Goal: Task Accomplishment & Management: Complete application form

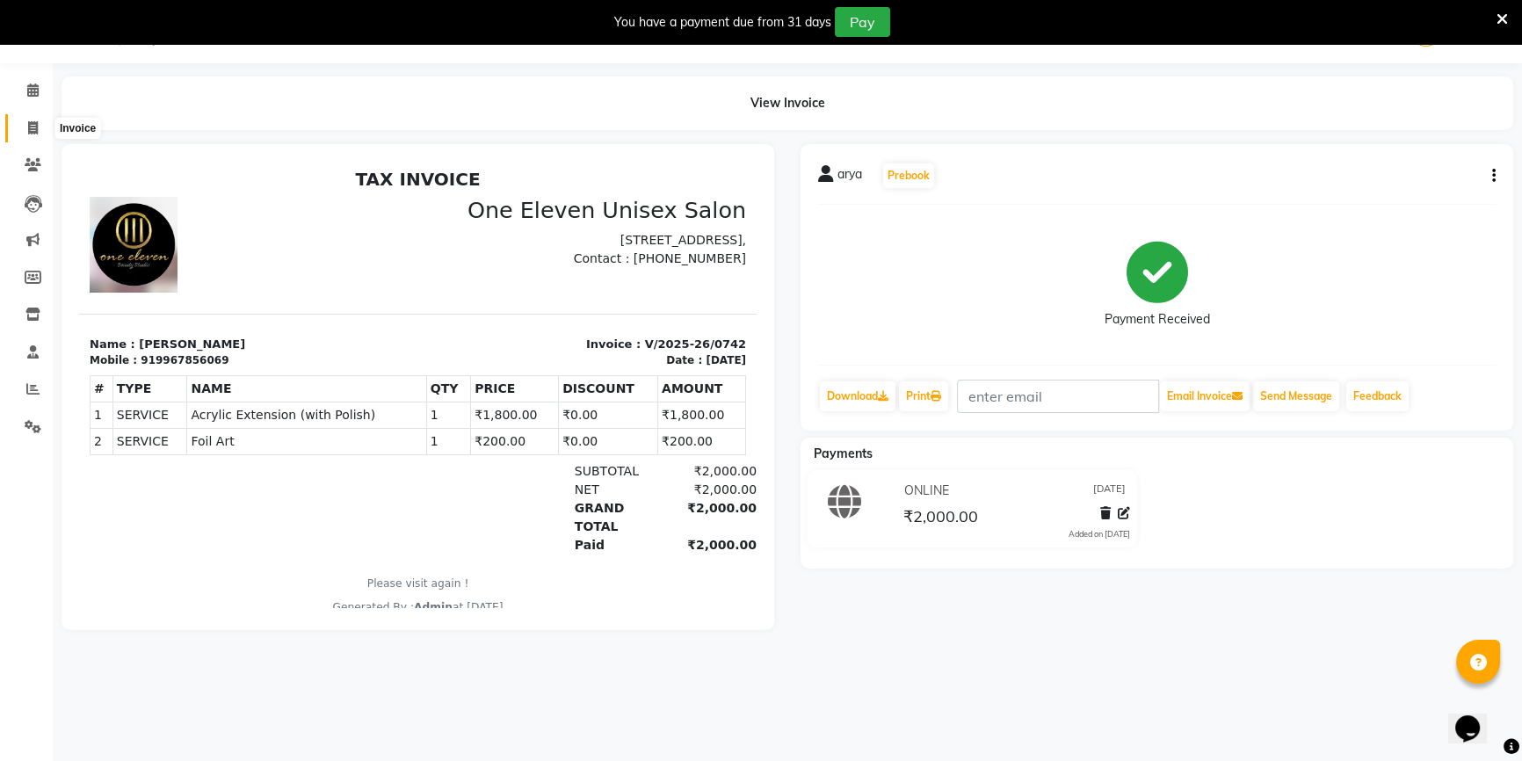
click at [23, 129] on span at bounding box center [33, 129] width 31 height 20
select select "6362"
select select "service"
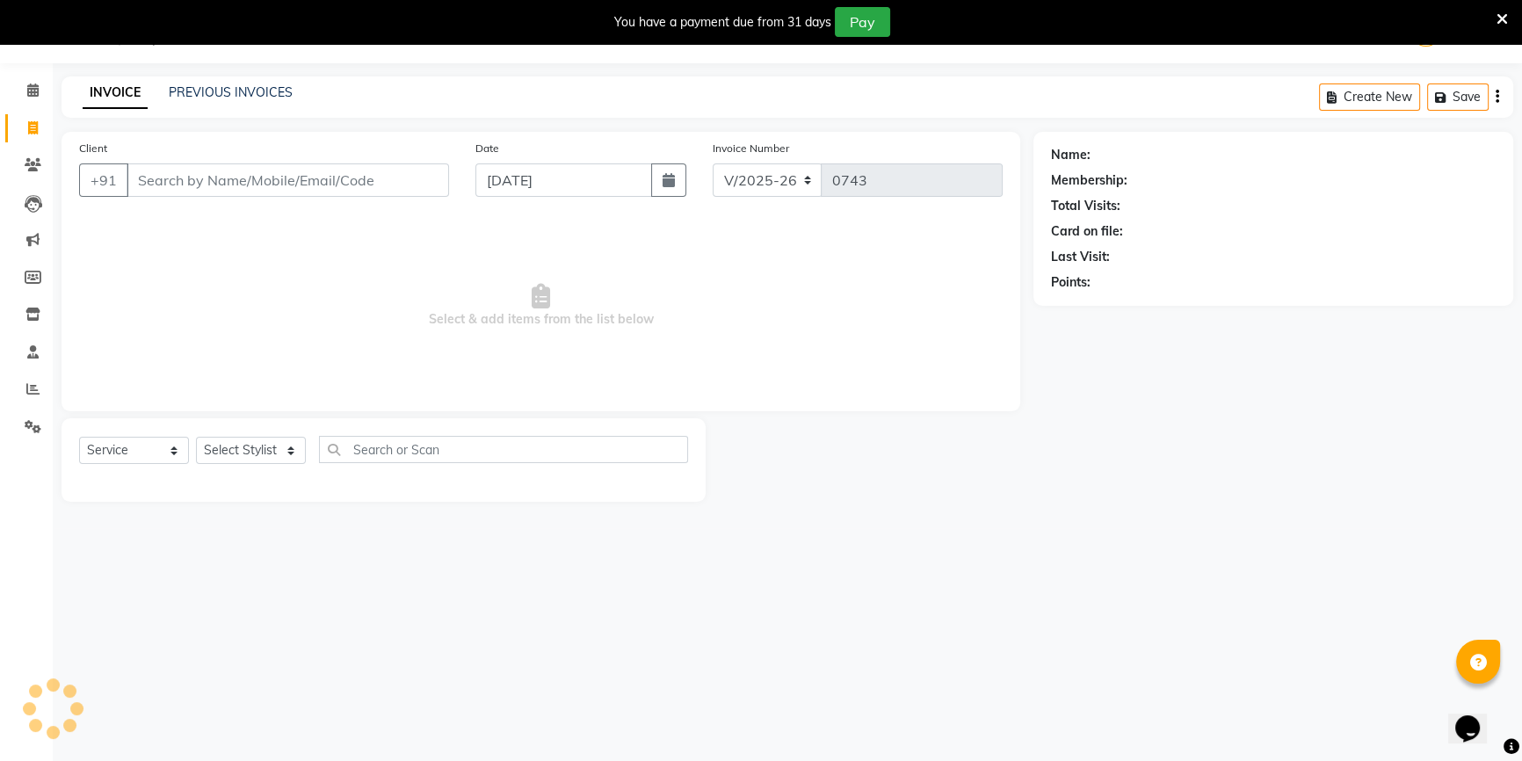
click at [210, 190] on input "Client" at bounding box center [288, 179] width 323 height 33
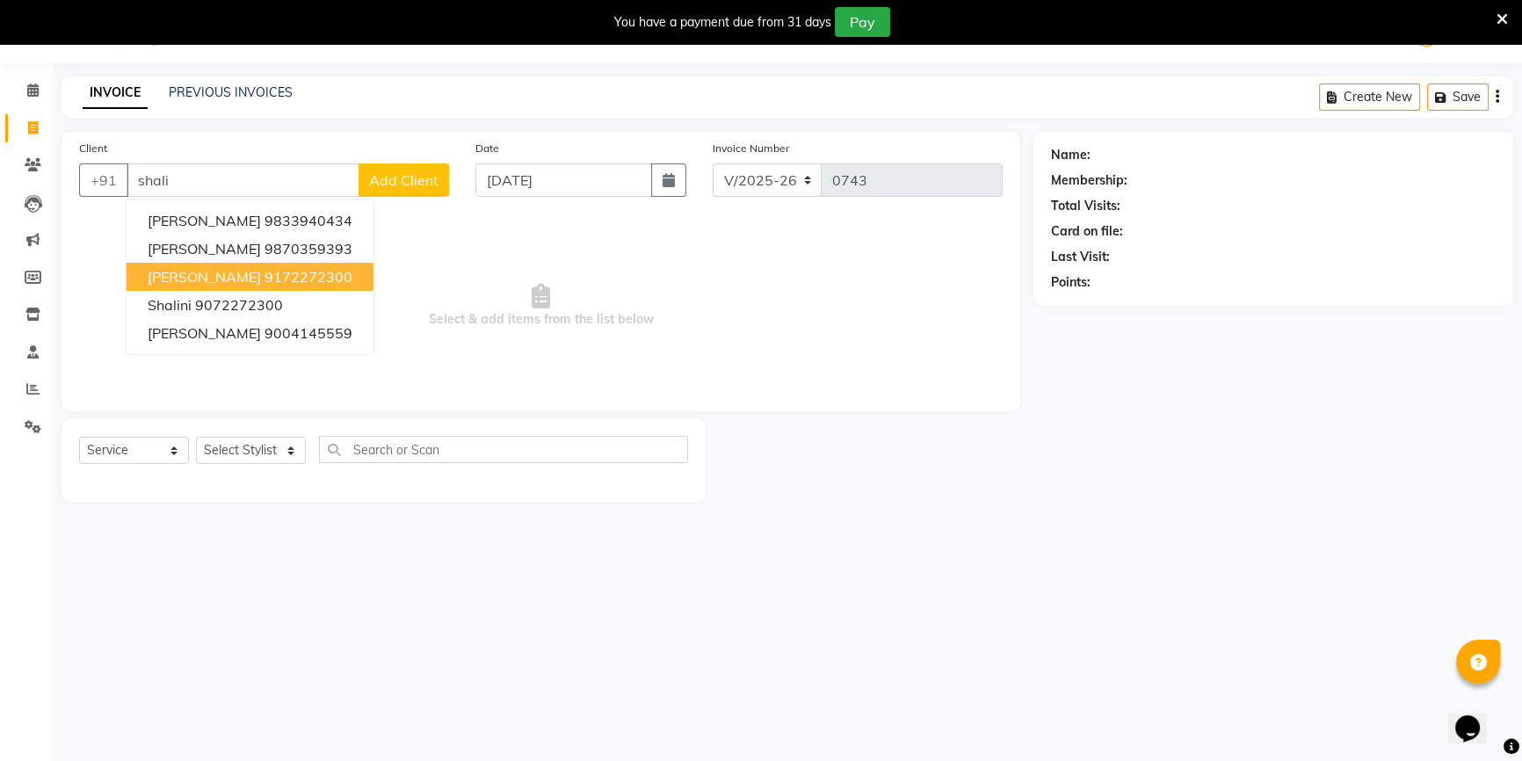
click at [195, 272] on span "[PERSON_NAME]" at bounding box center [204, 277] width 113 height 18
type input "9172272300"
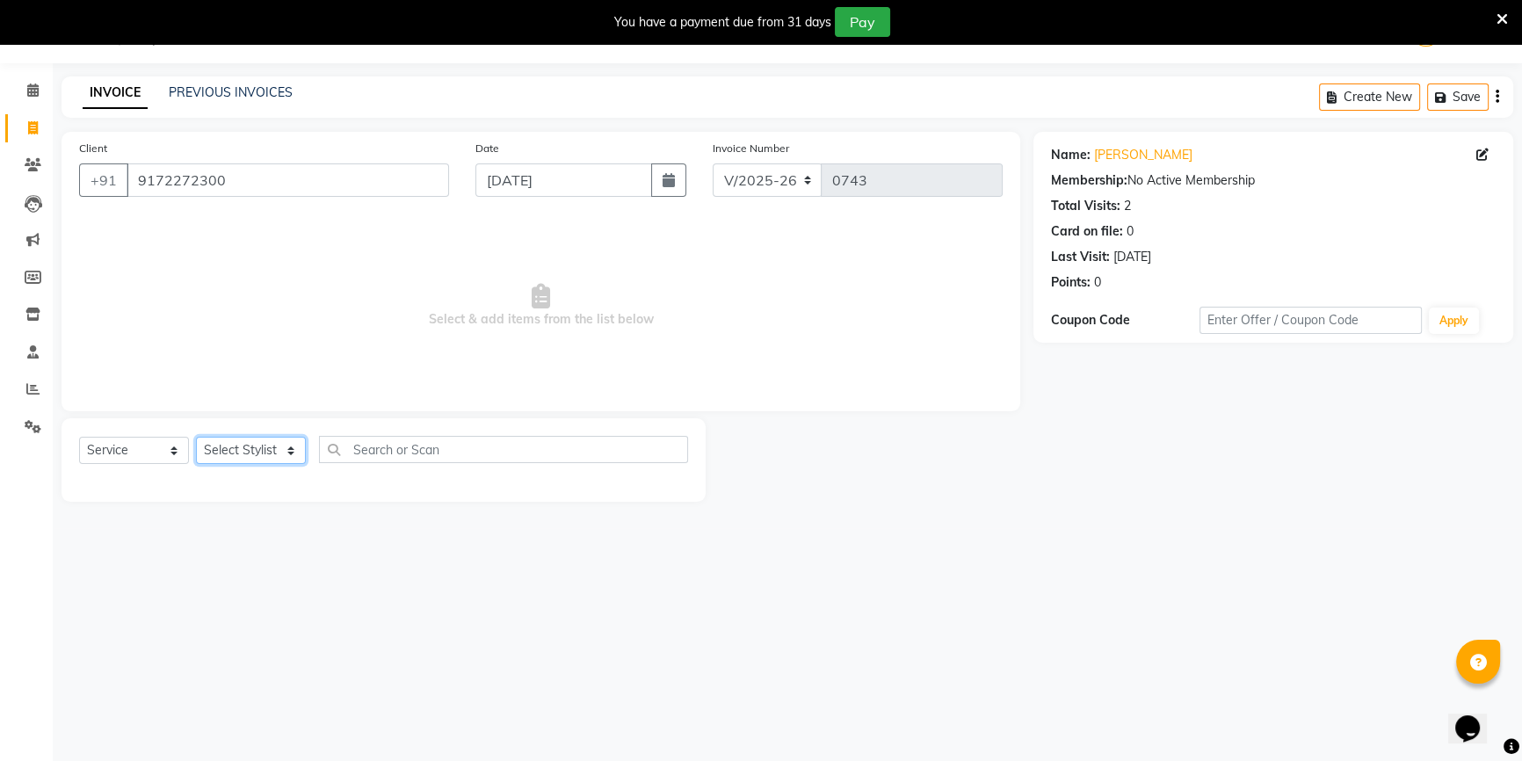
click at [229, 461] on select "Select Stylist ANJALI [PERSON_NAME] front desk [PERSON_NAME] [PERSON_NAME] rubi…" at bounding box center [251, 450] width 110 height 27
select select "53988"
click at [196, 437] on select "Select Stylist ANJALI [PERSON_NAME] front desk [PERSON_NAME] [PERSON_NAME] rubi…" at bounding box center [251, 450] width 110 height 27
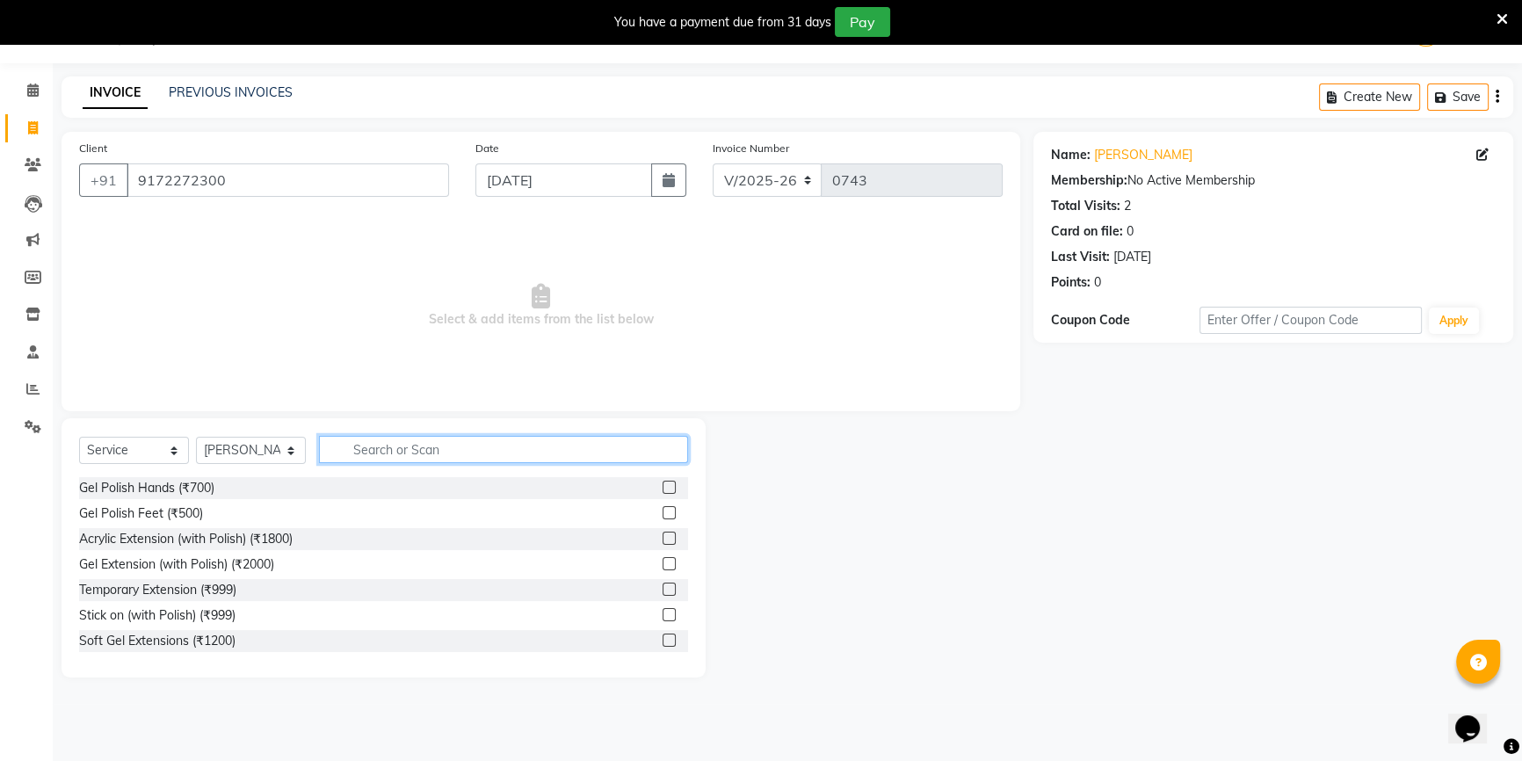
click at [365, 452] on input "text" at bounding box center [503, 449] width 369 height 27
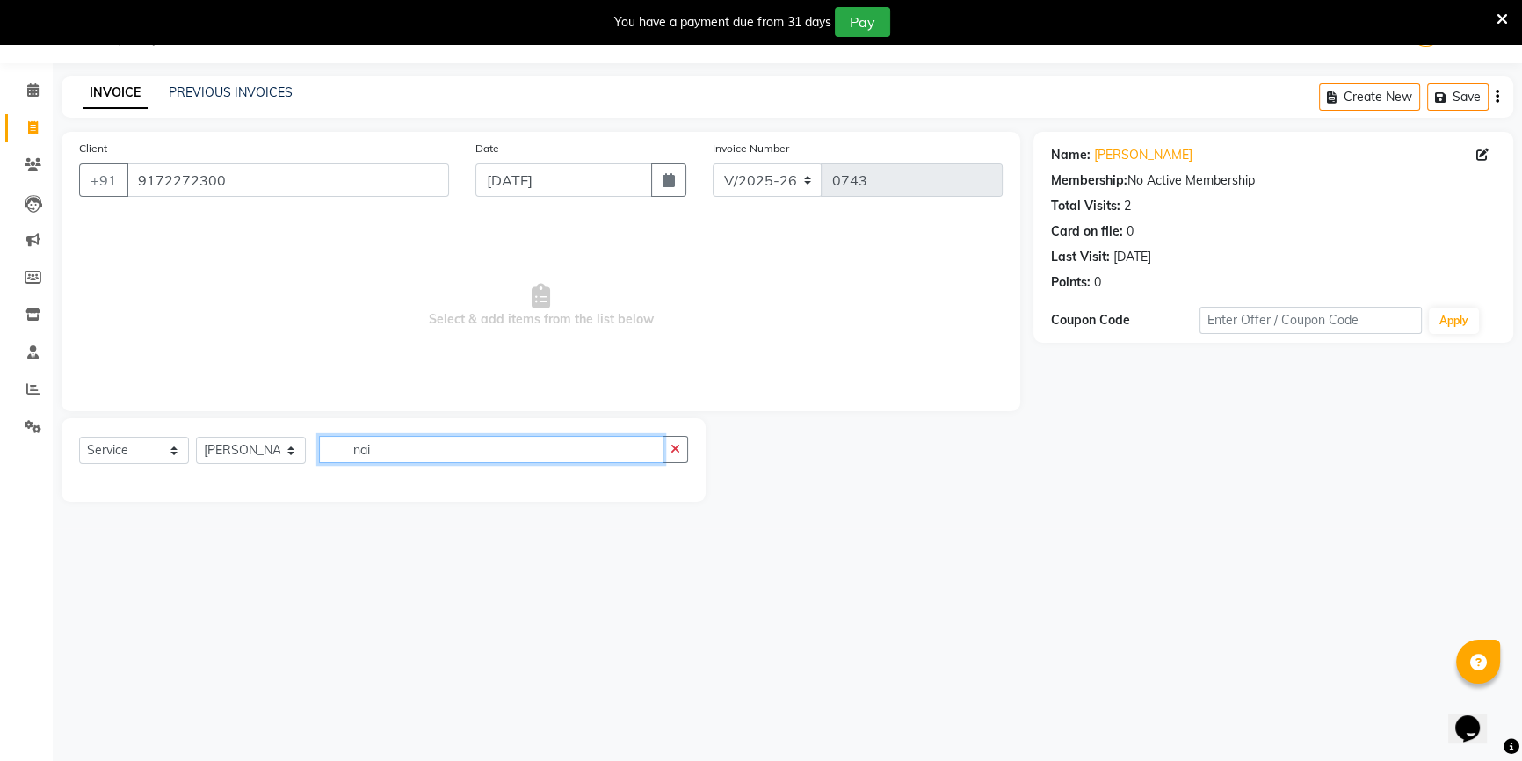
type input "nail"
drag, startPoint x: 383, startPoint y: 441, endPoint x: 308, endPoint y: 451, distance: 75.3
click at [308, 451] on div "Select Service Product Membership Package Voucher Prepaid Gift Card Select Styl…" at bounding box center [383, 456] width 609 height 41
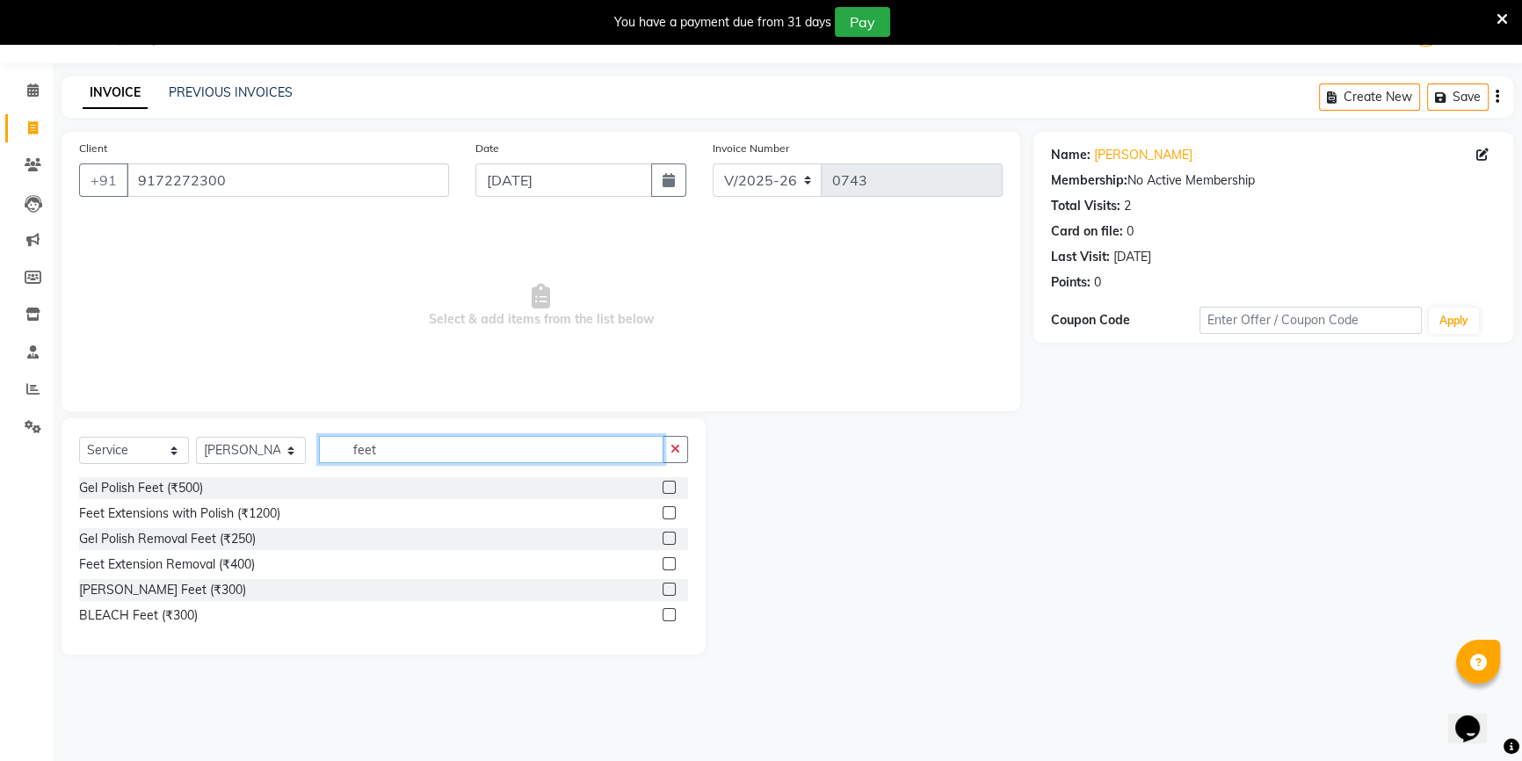
type input "feet"
click at [668, 484] on label at bounding box center [669, 487] width 13 height 13
click at [668, 484] on input "checkbox" at bounding box center [668, 487] width 11 height 11
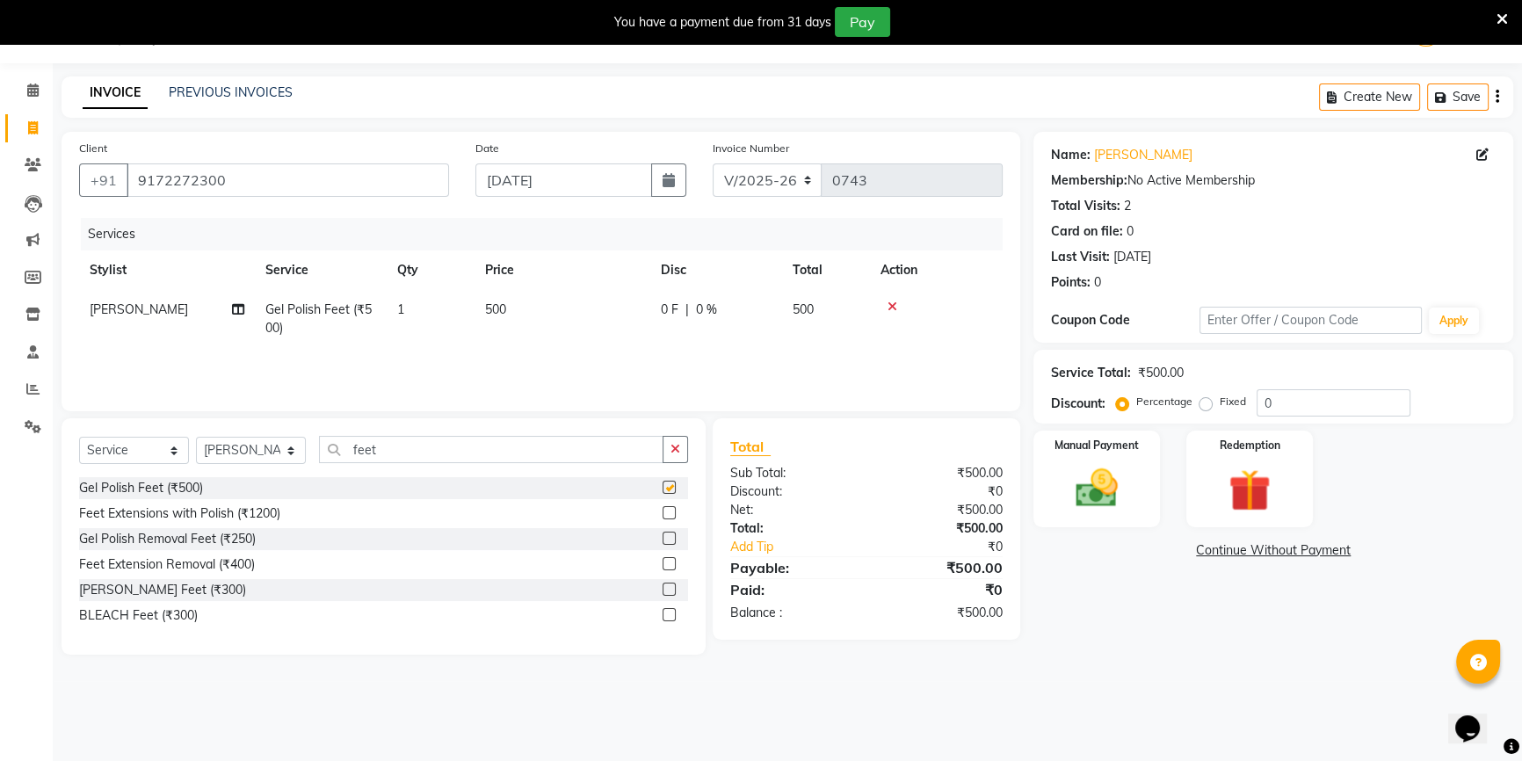
checkbox input "false"
drag, startPoint x: 661, startPoint y: 451, endPoint x: 330, endPoint y: 457, distance: 331.4
click at [330, 457] on input "feet" at bounding box center [491, 449] width 345 height 27
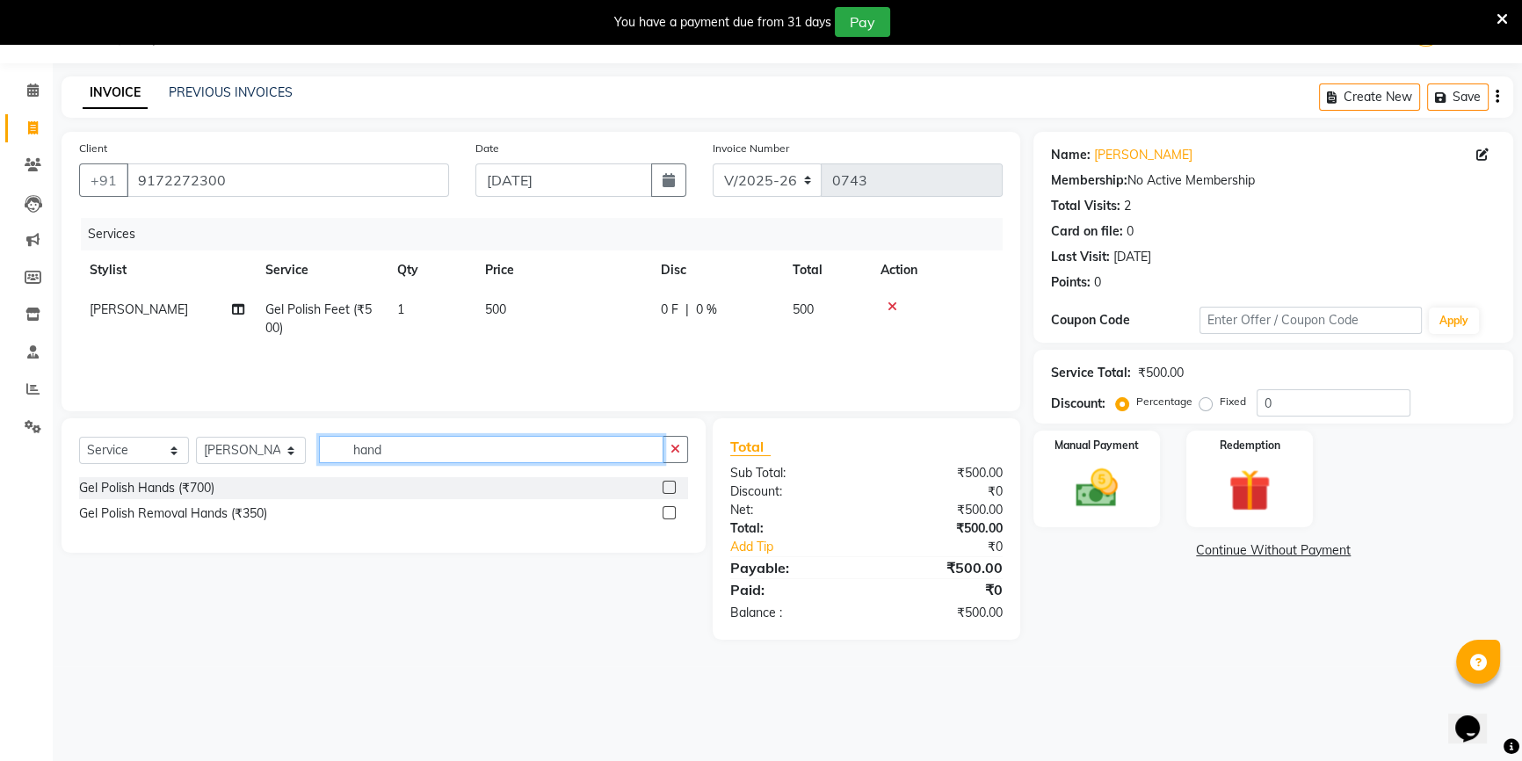
type input "hand"
click at [672, 481] on label at bounding box center [669, 487] width 13 height 13
click at [672, 482] on input "checkbox" at bounding box center [668, 487] width 11 height 11
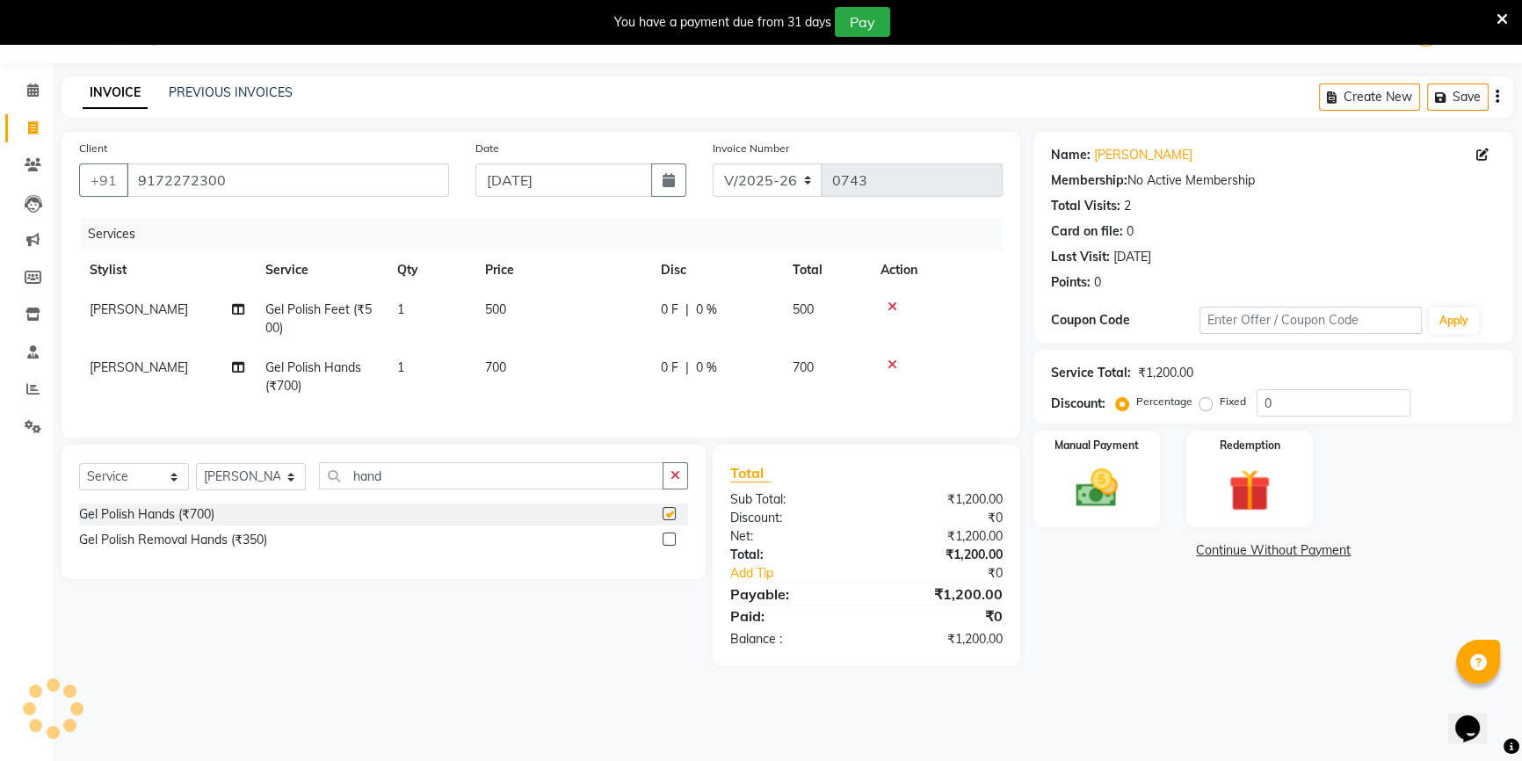
checkbox input "false"
click at [577, 320] on td "500" at bounding box center [563, 319] width 176 height 58
select select "53988"
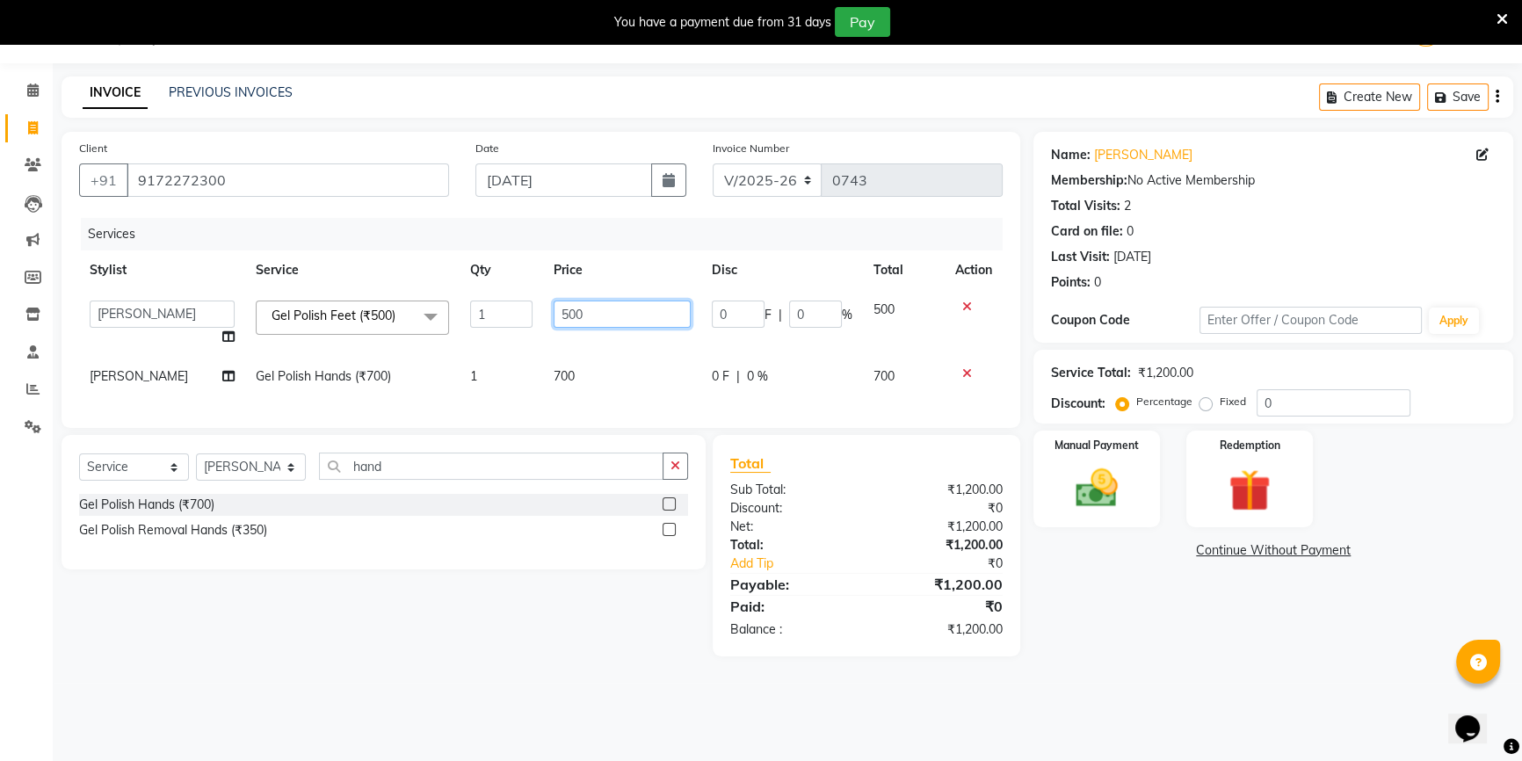
drag, startPoint x: 613, startPoint y: 308, endPoint x: 502, endPoint y: 324, distance: 112.9
click at [502, 324] on tr "ANJALI [PERSON_NAME] front desk [PERSON_NAME] priya [PERSON_NAME] rubina sanjay…" at bounding box center [541, 323] width 924 height 67
type input "600"
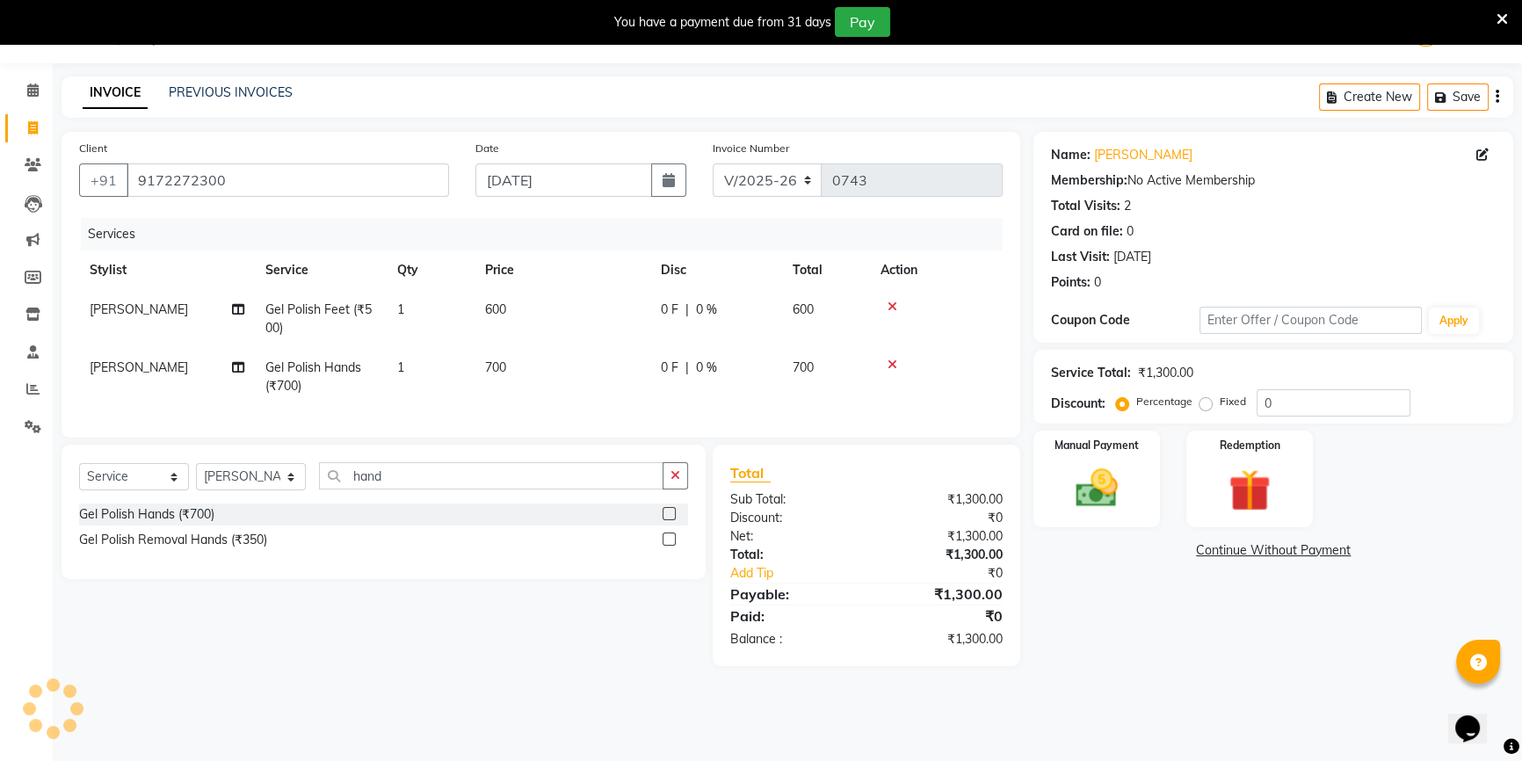
click at [606, 343] on td "600" at bounding box center [563, 319] width 176 height 58
select select "53988"
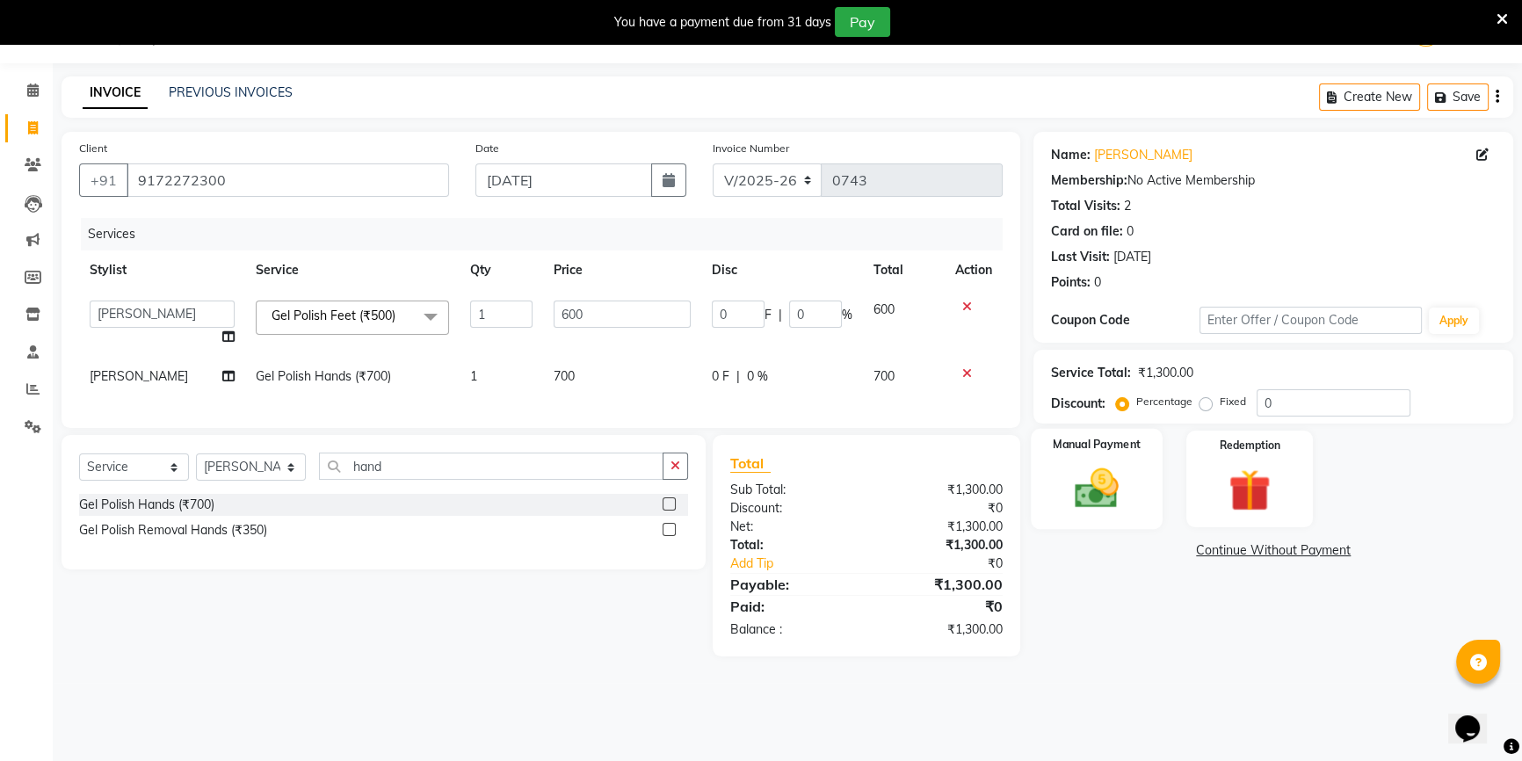
click at [1111, 490] on img at bounding box center [1097, 488] width 71 height 50
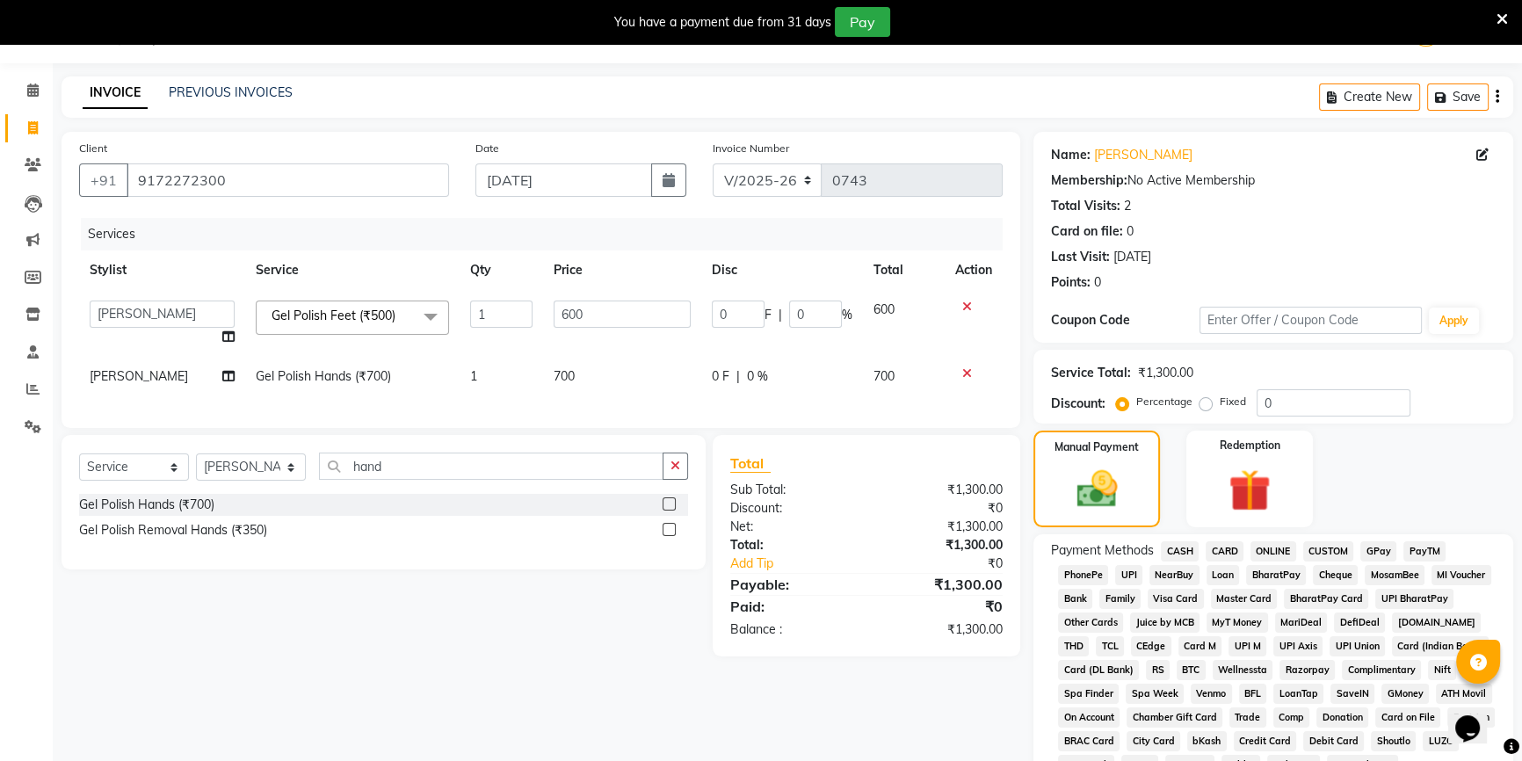
click at [1287, 548] on span "ONLINE" at bounding box center [1274, 551] width 46 height 20
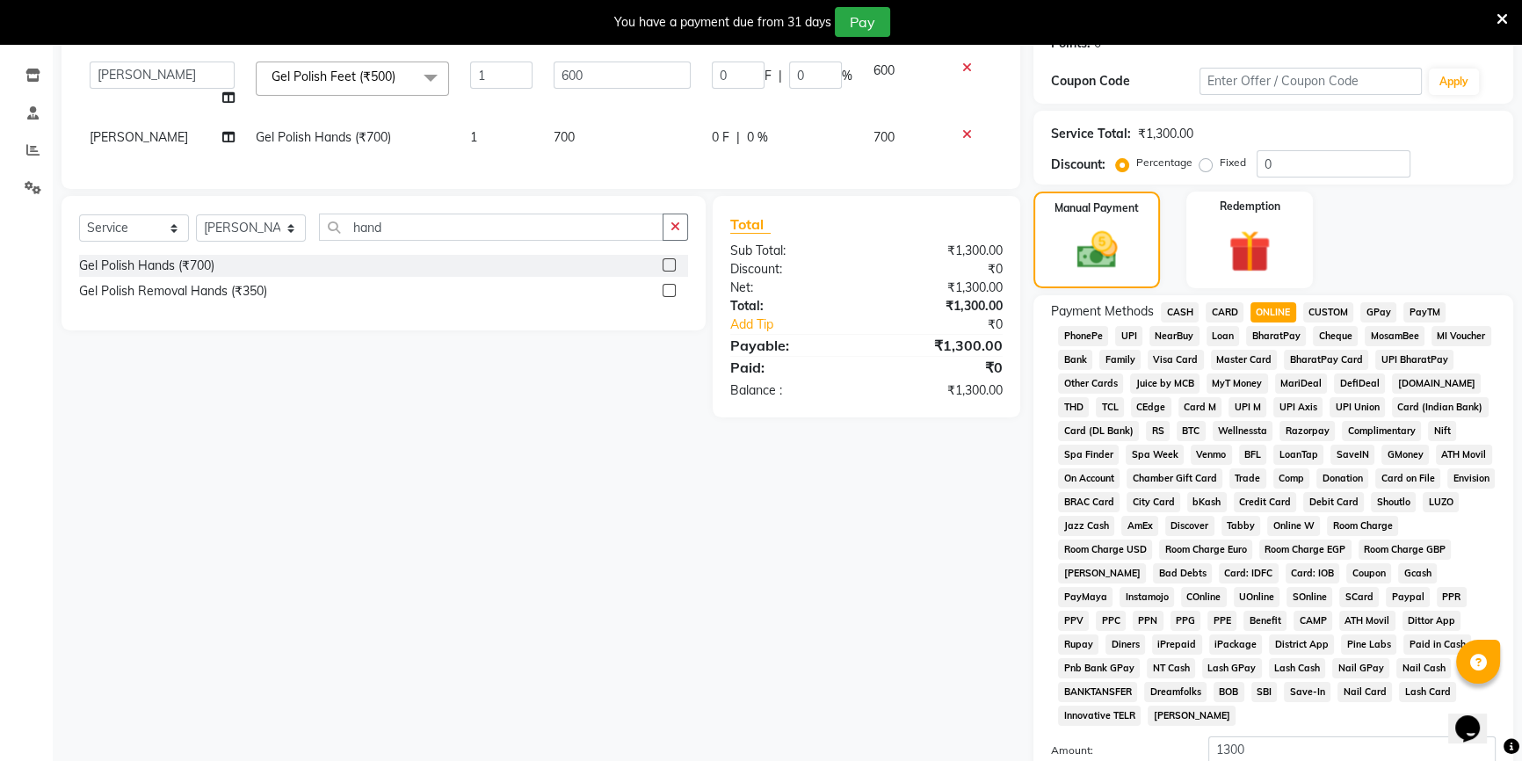
scroll to position [443, 0]
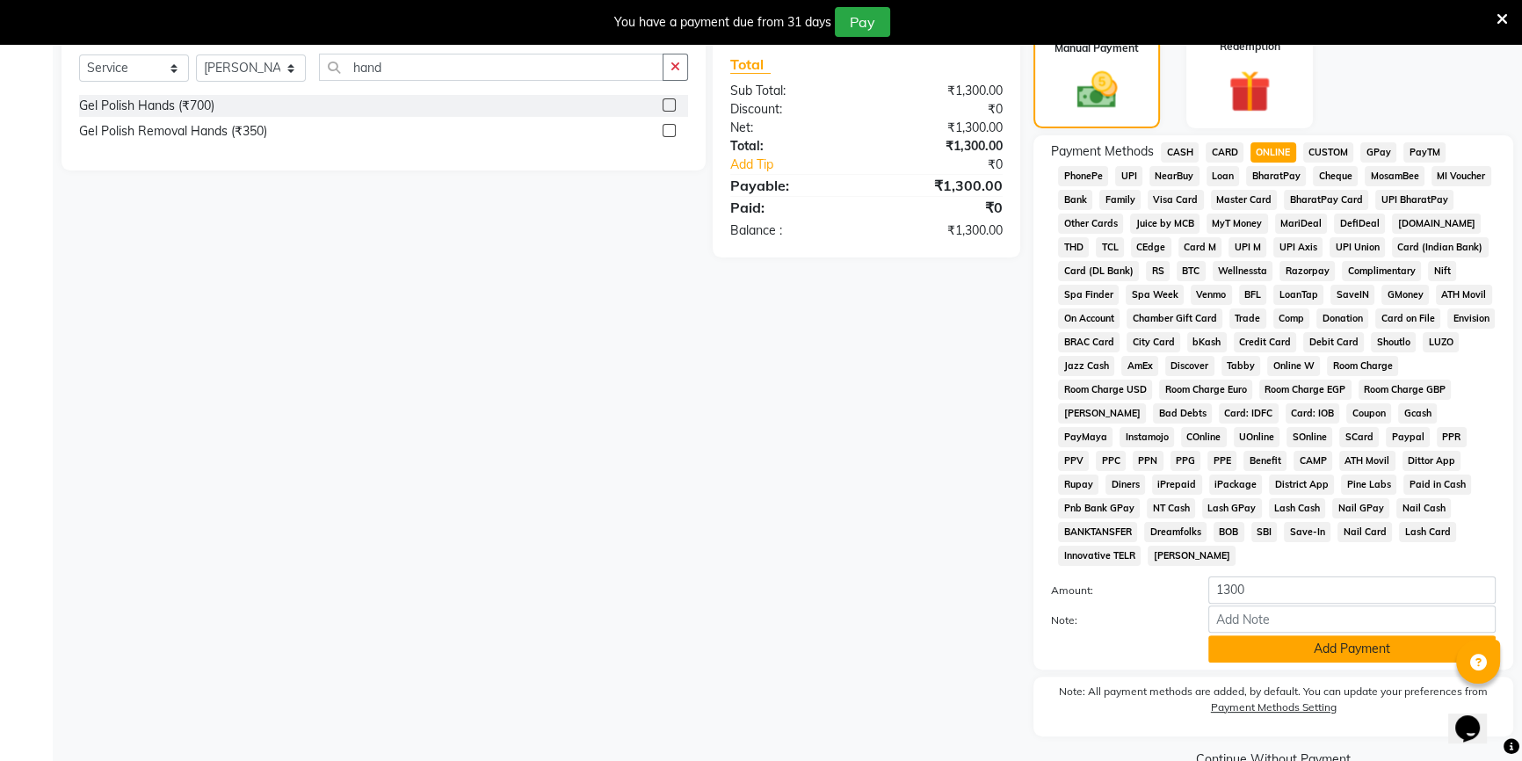
click at [1366, 645] on button "Add Payment" at bounding box center [1351, 648] width 287 height 27
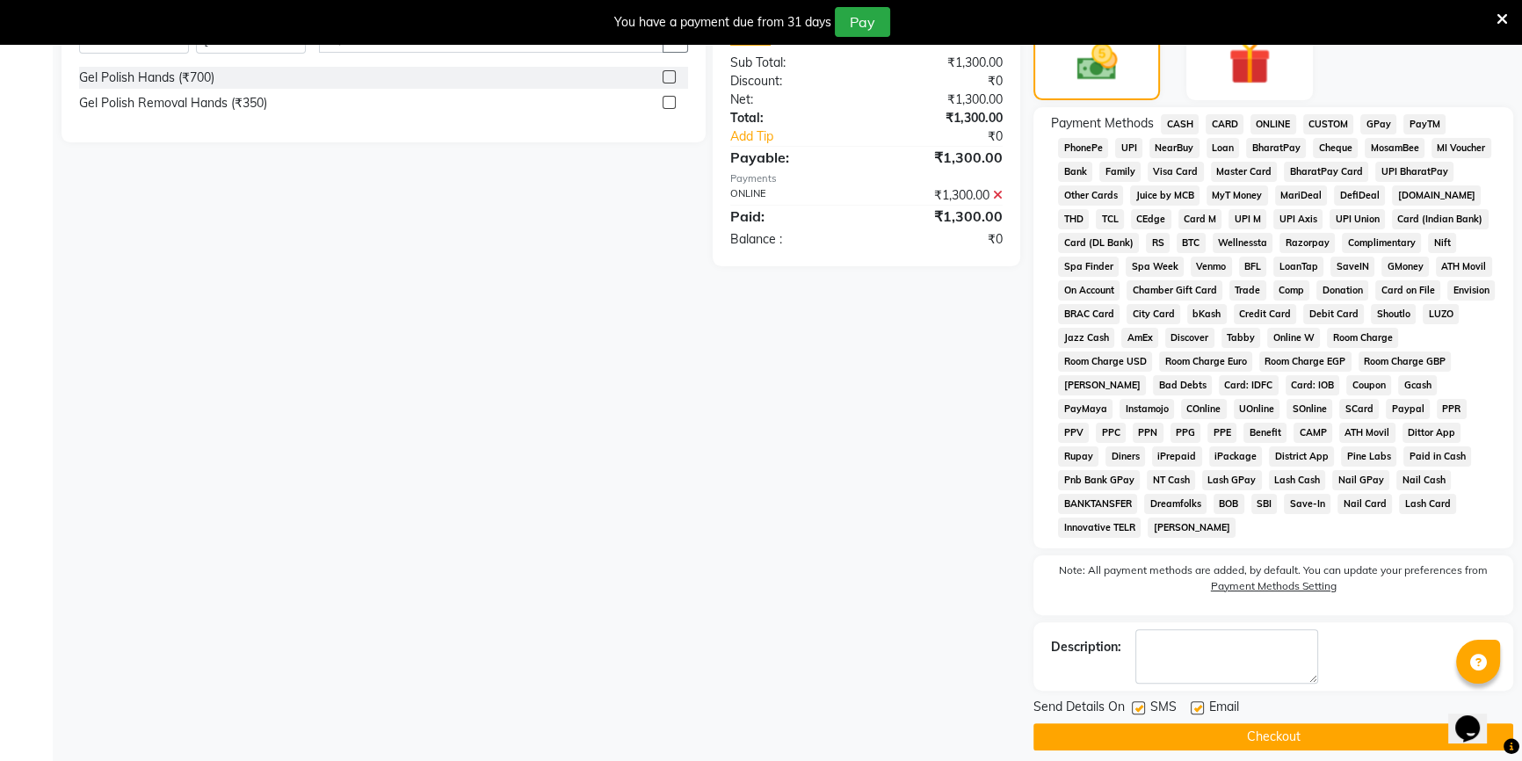
scroll to position [485, 0]
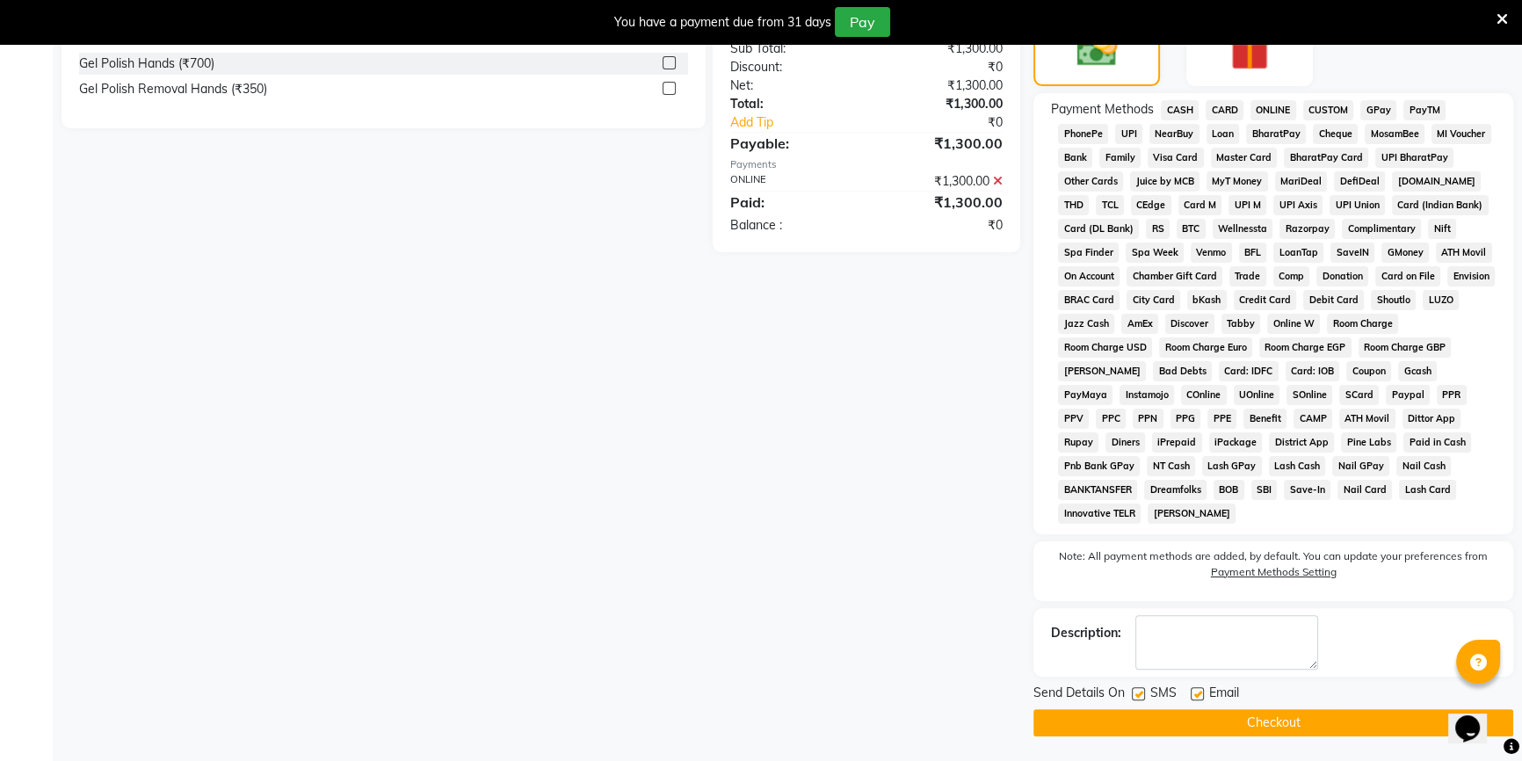
click at [1235, 722] on button "Checkout" at bounding box center [1274, 722] width 480 height 27
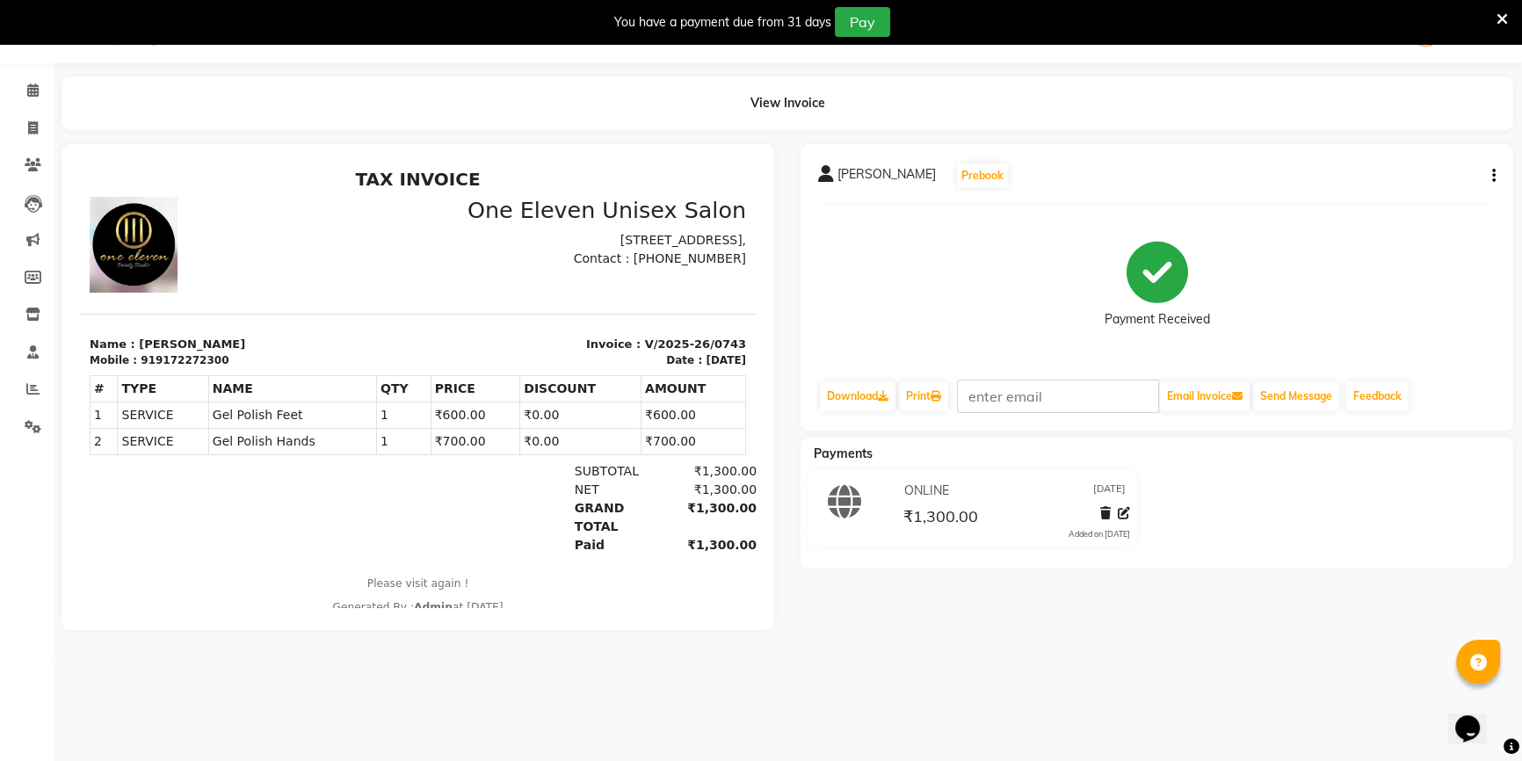
drag, startPoint x: 1235, startPoint y: 722, endPoint x: 1225, endPoint y: 727, distance: 11.0
drag, startPoint x: 1225, startPoint y: 727, endPoint x: 26, endPoint y: 124, distance: 1341.8
click at [28, 124] on icon at bounding box center [33, 127] width 10 height 13
select select "6362"
select select "service"
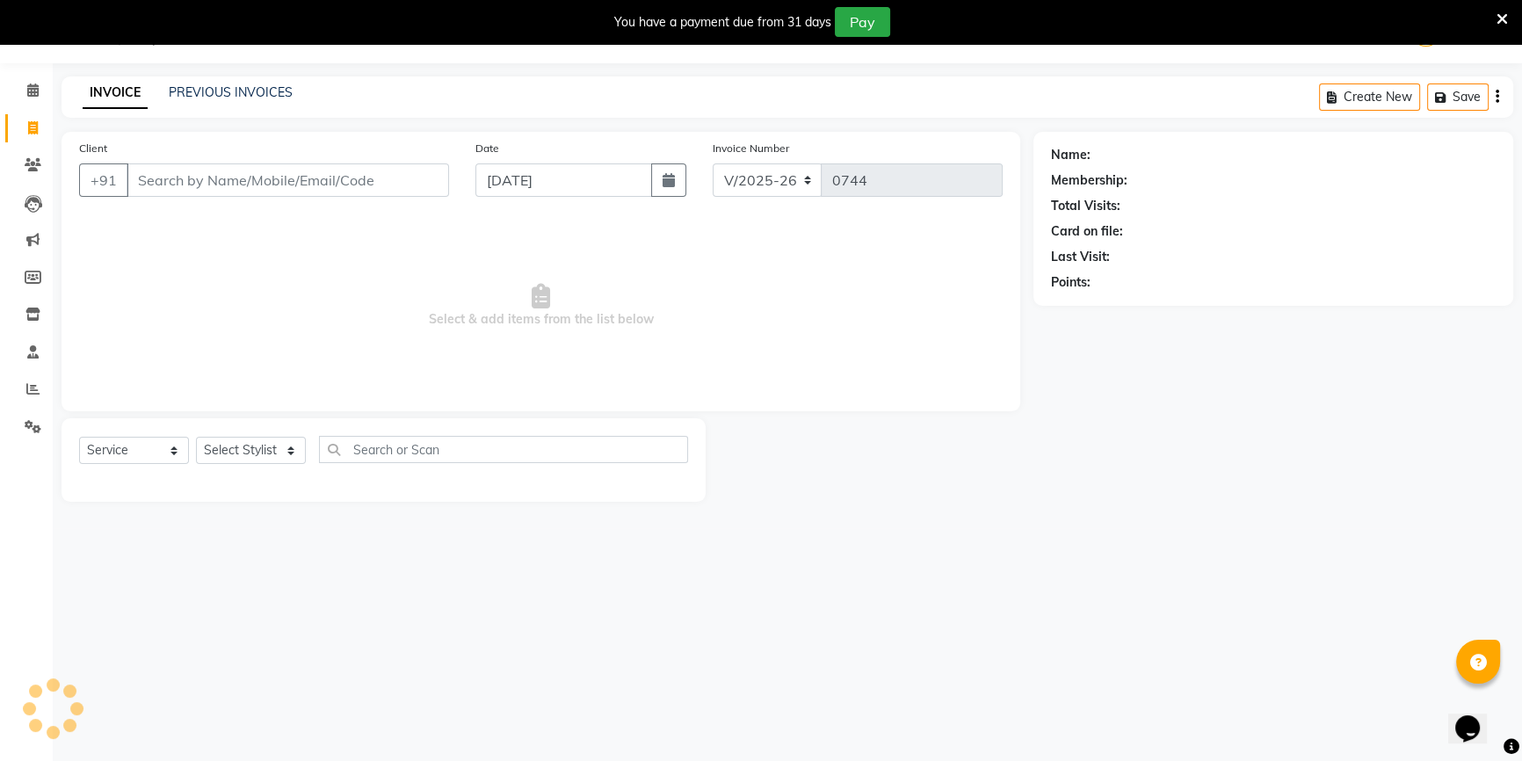
click at [148, 185] on input "Client" at bounding box center [288, 179] width 323 height 33
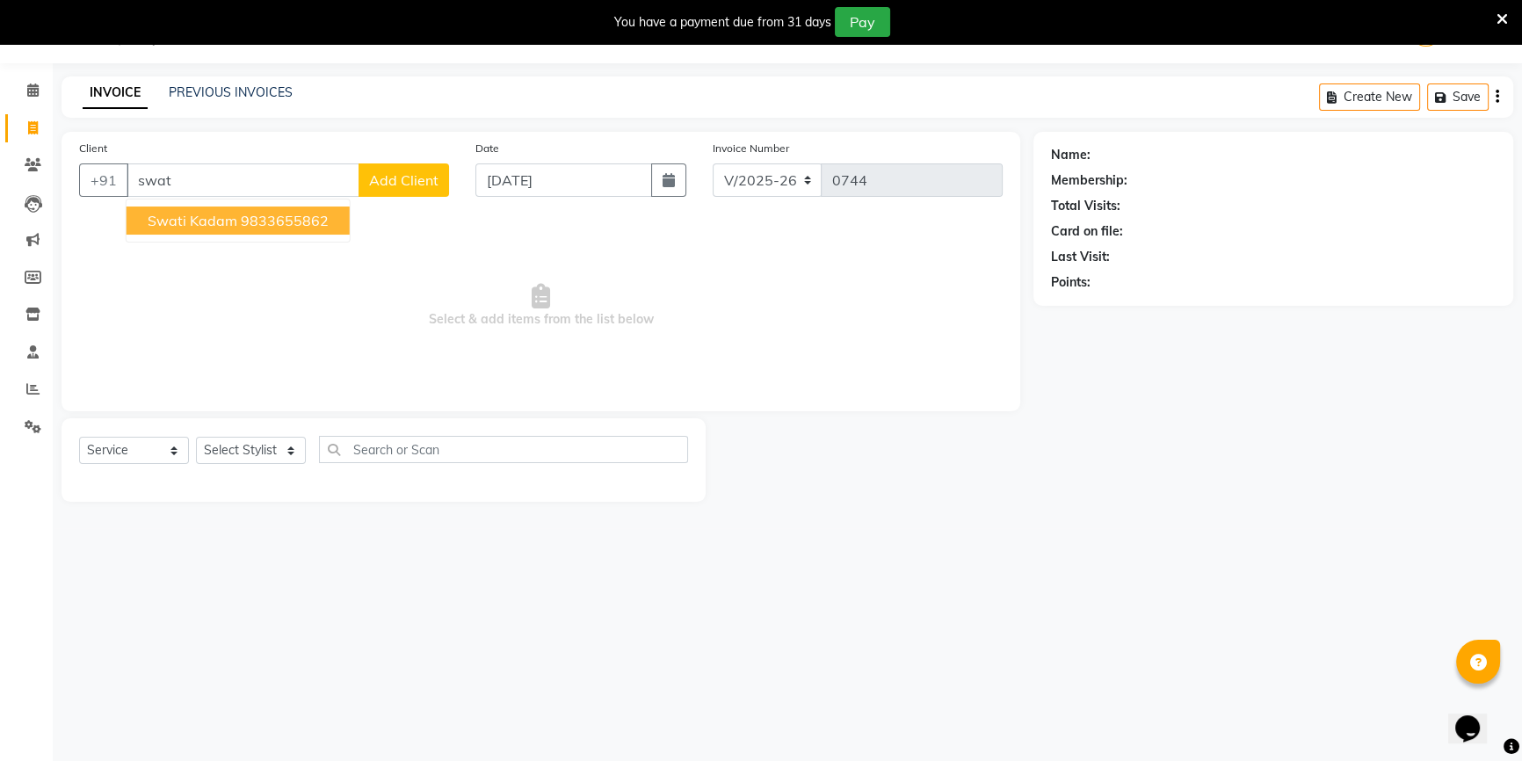
click at [242, 221] on ngb-highlight "9833655862" at bounding box center [285, 221] width 88 height 18
type input "9833655862"
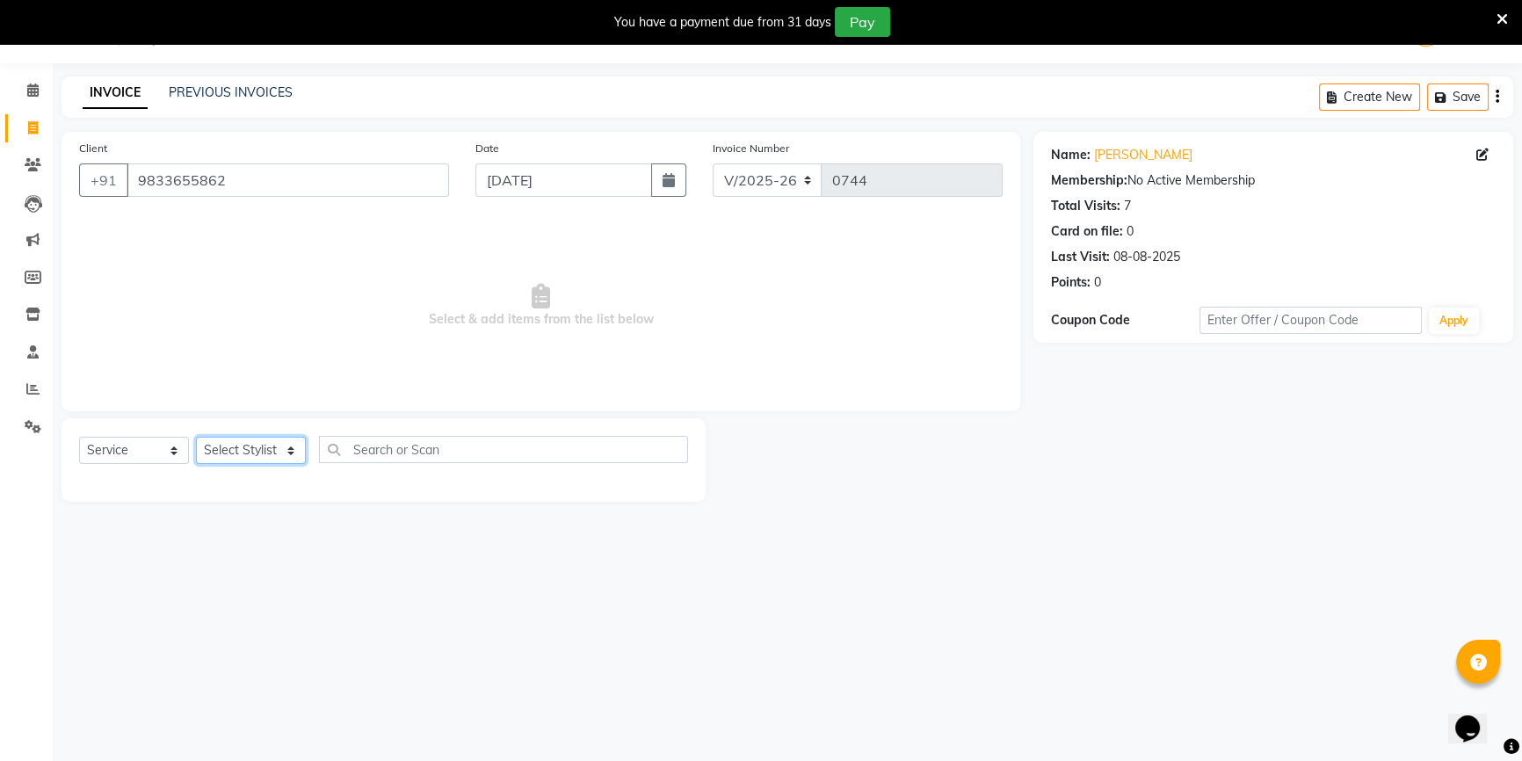
click at [258, 440] on select "Select Stylist ANJALI [PERSON_NAME] front desk [PERSON_NAME] [PERSON_NAME] rubi…" at bounding box center [251, 450] width 110 height 27
select select "50322"
click at [196, 437] on select "Select Stylist ANJALI [PERSON_NAME] front desk [PERSON_NAME] [PERSON_NAME] rubi…" at bounding box center [251, 450] width 110 height 27
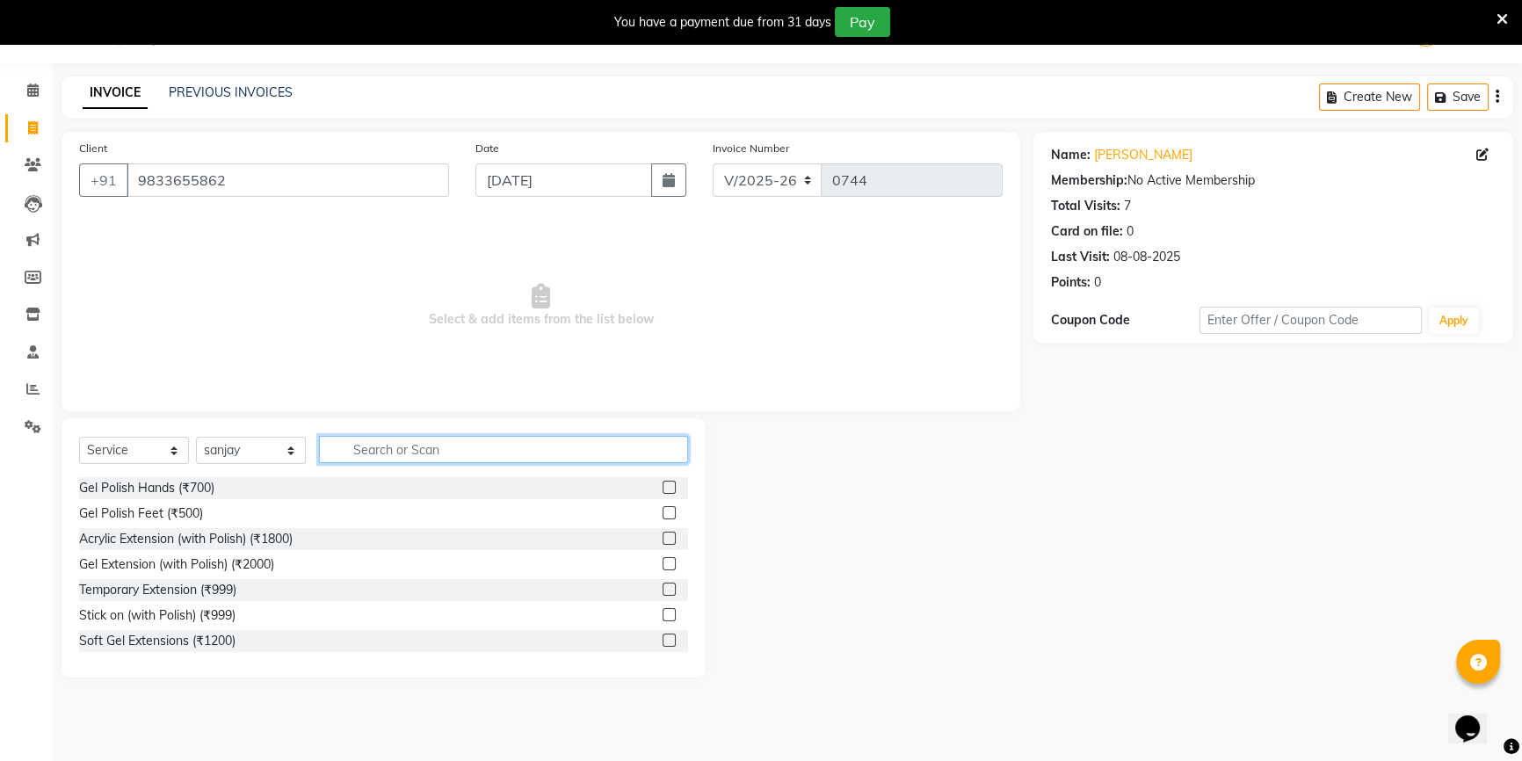
click at [347, 452] on input "text" at bounding box center [503, 449] width 369 height 27
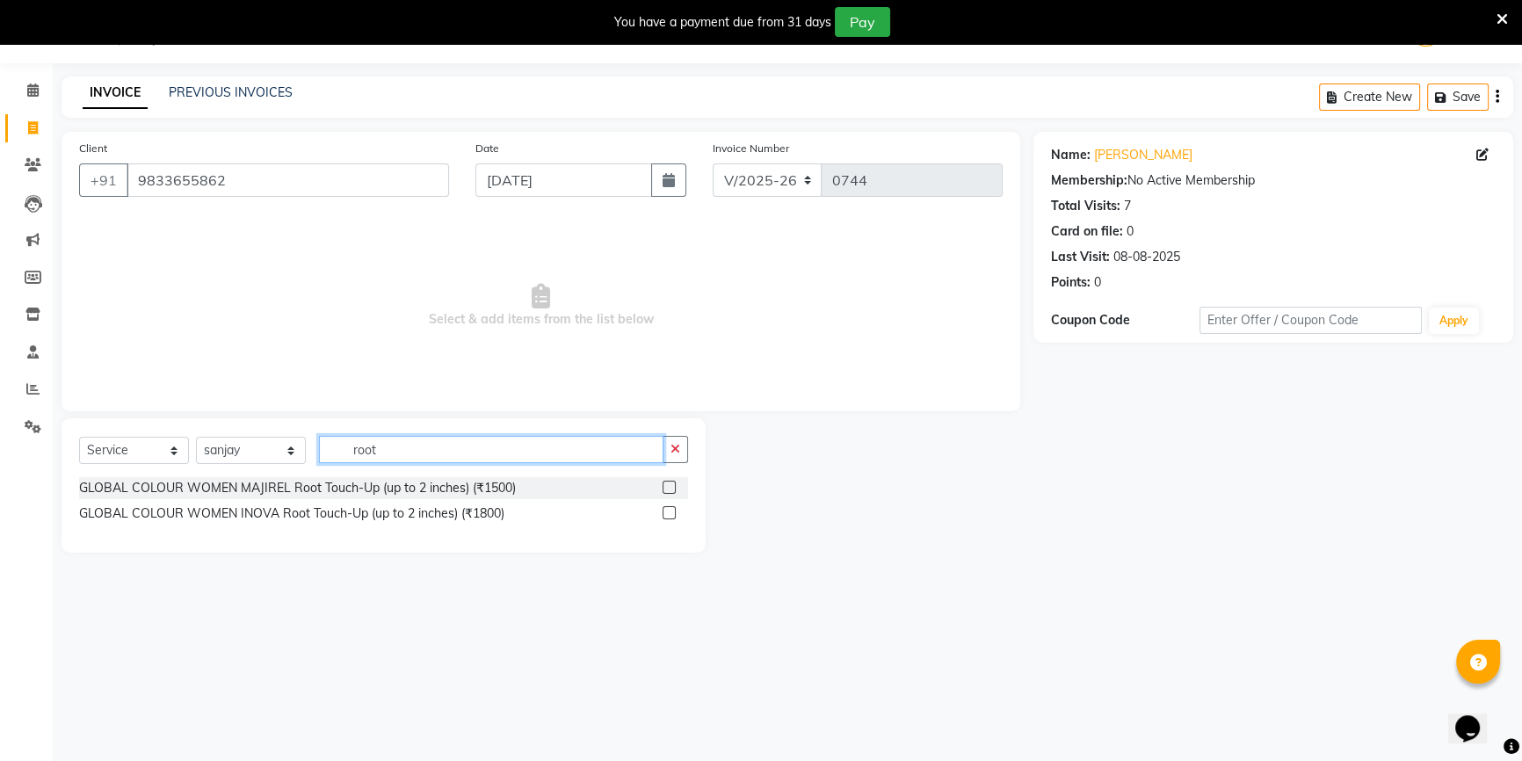
type input "root"
click at [671, 487] on label at bounding box center [669, 487] width 13 height 13
click at [671, 487] on input "checkbox" at bounding box center [668, 487] width 11 height 11
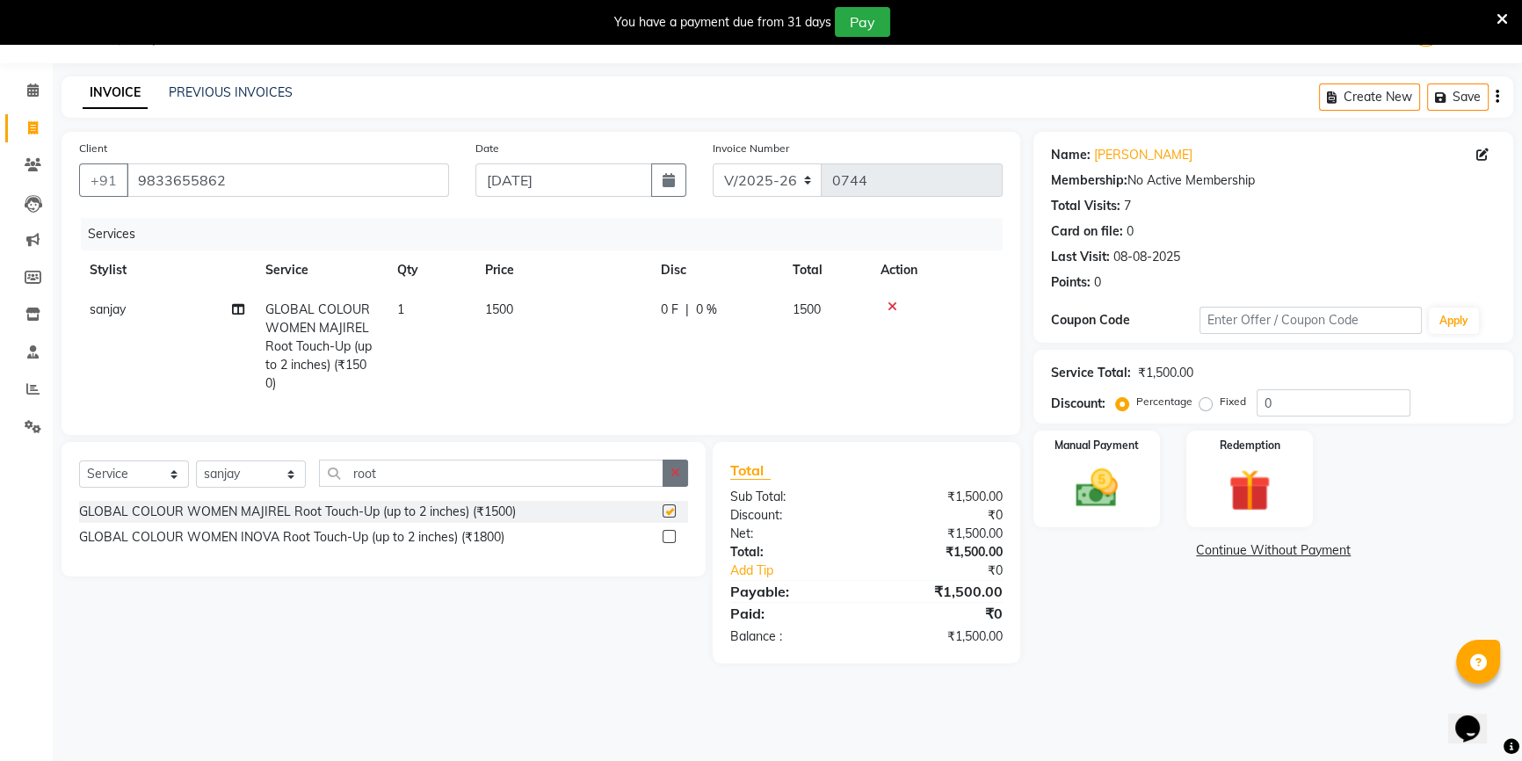
checkbox input "false"
click at [1066, 498] on img at bounding box center [1097, 488] width 71 height 50
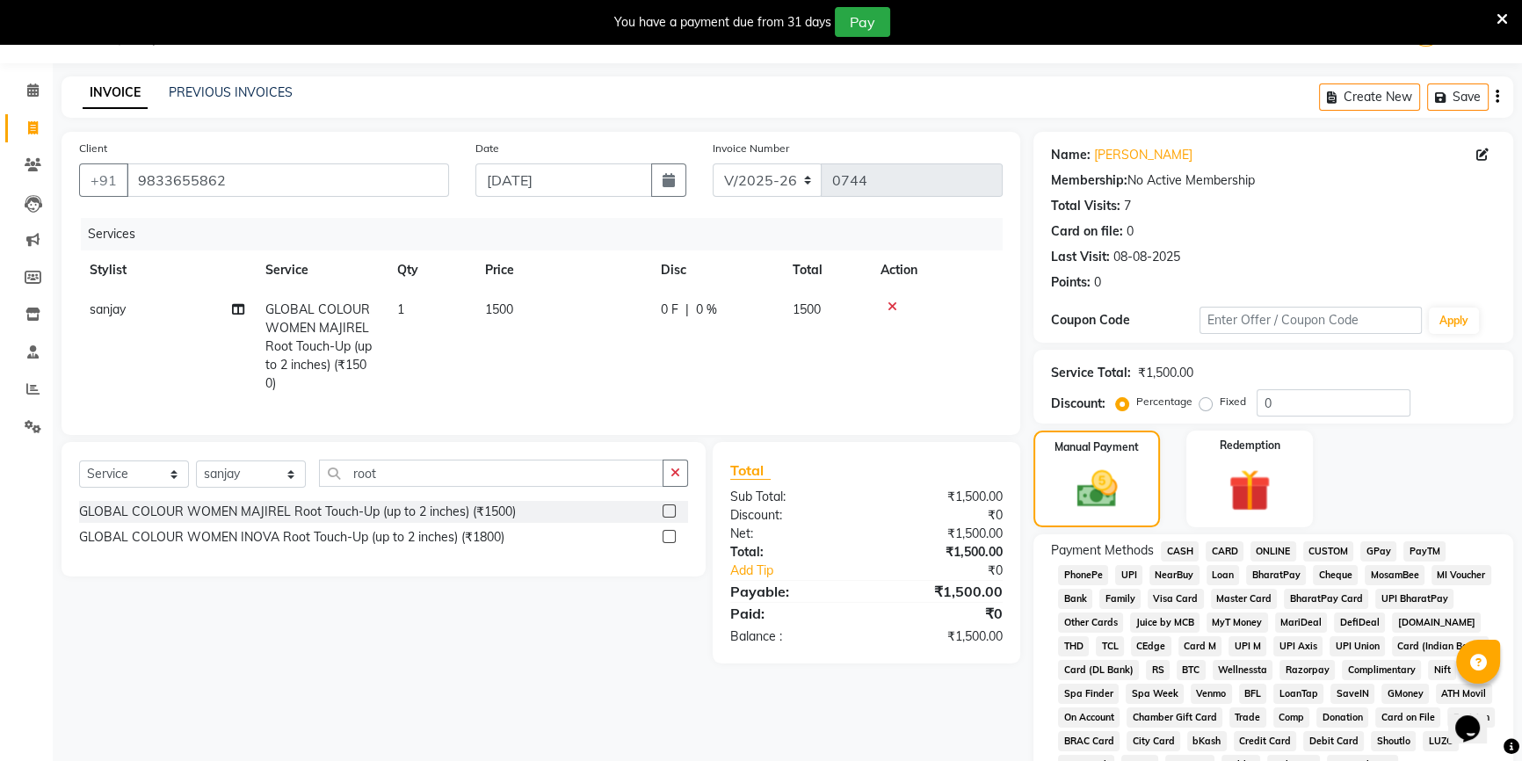
click at [1290, 553] on span "ONLINE" at bounding box center [1274, 551] width 46 height 20
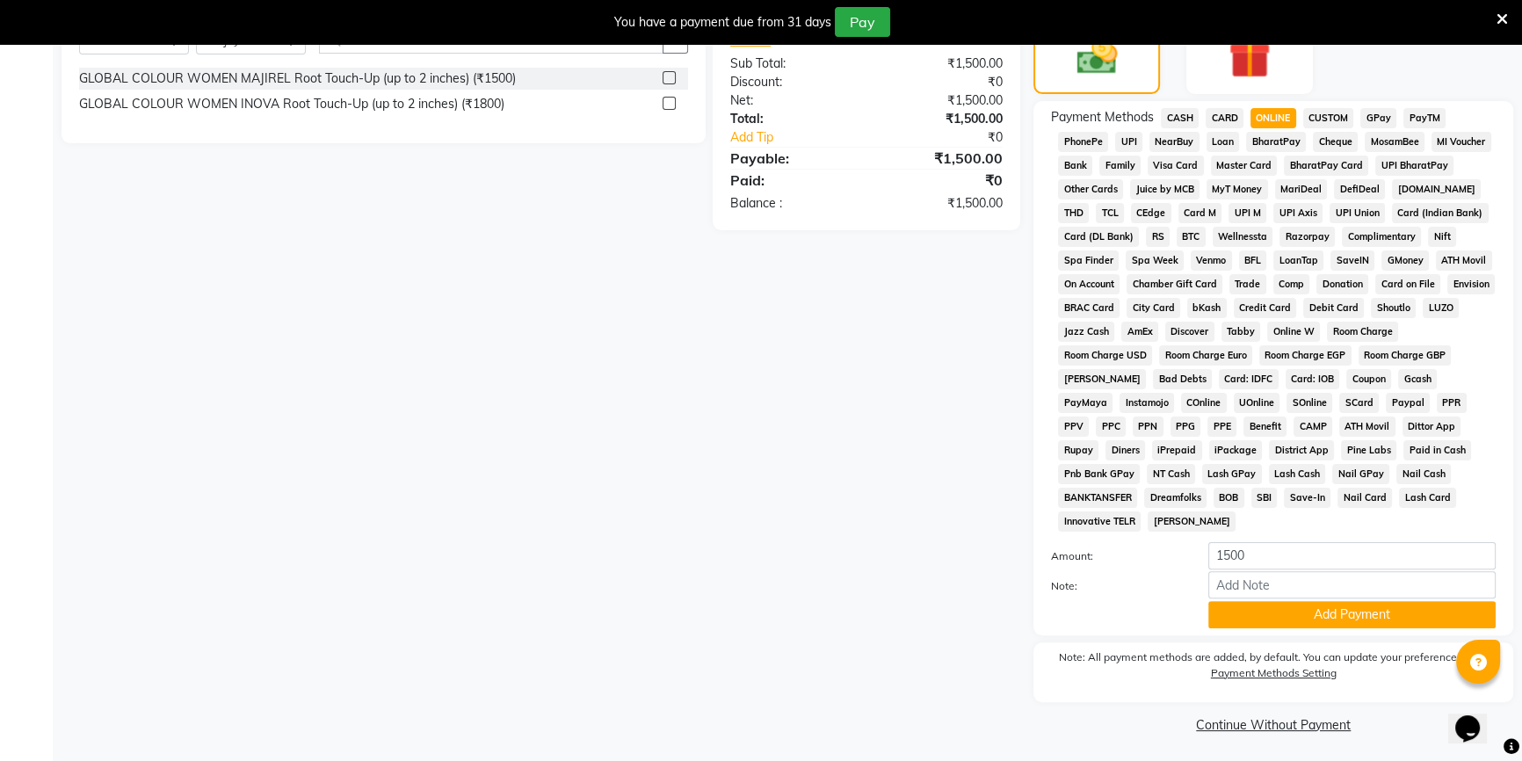
scroll to position [480, 0]
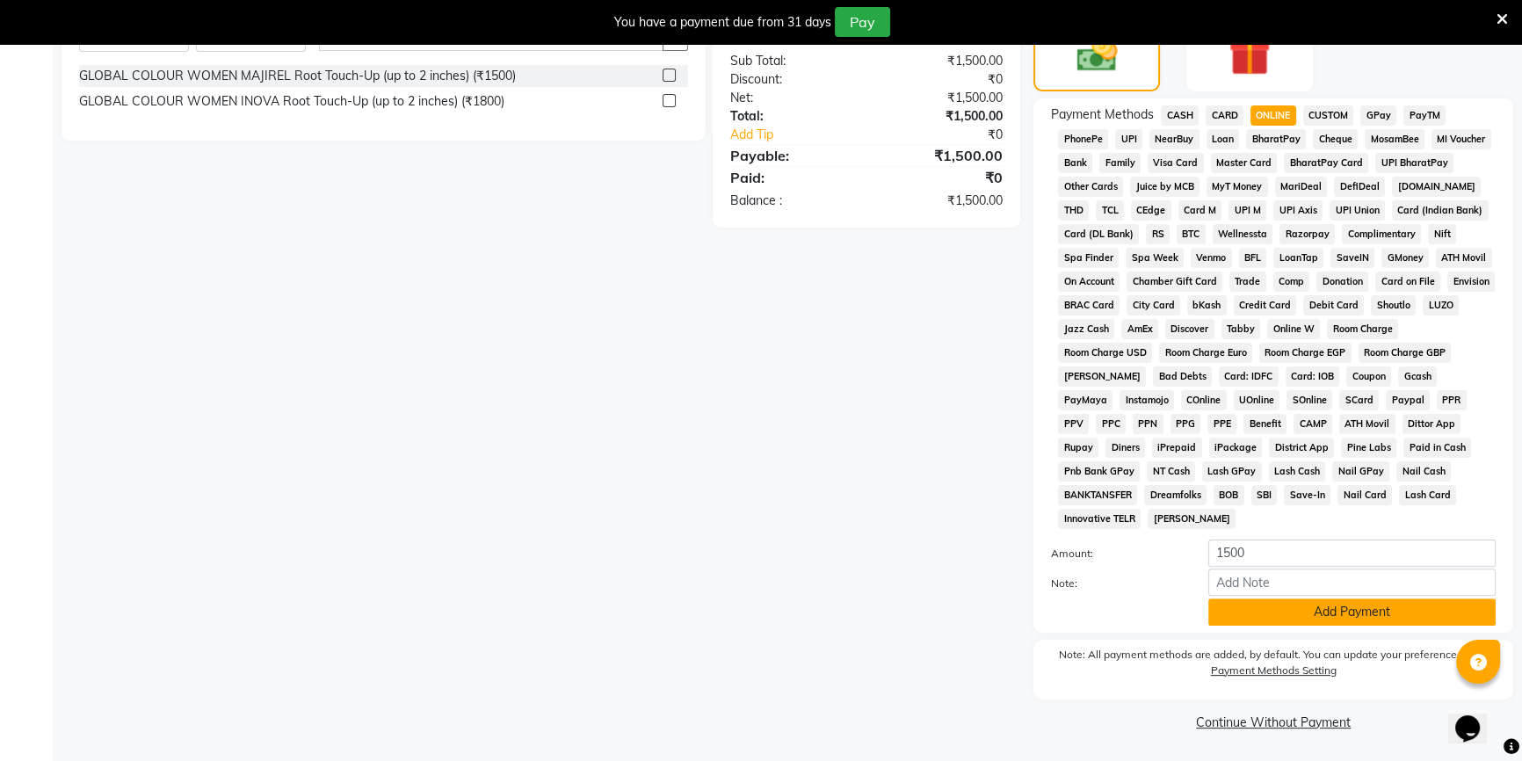
click at [1292, 621] on button "Add Payment" at bounding box center [1351, 611] width 287 height 27
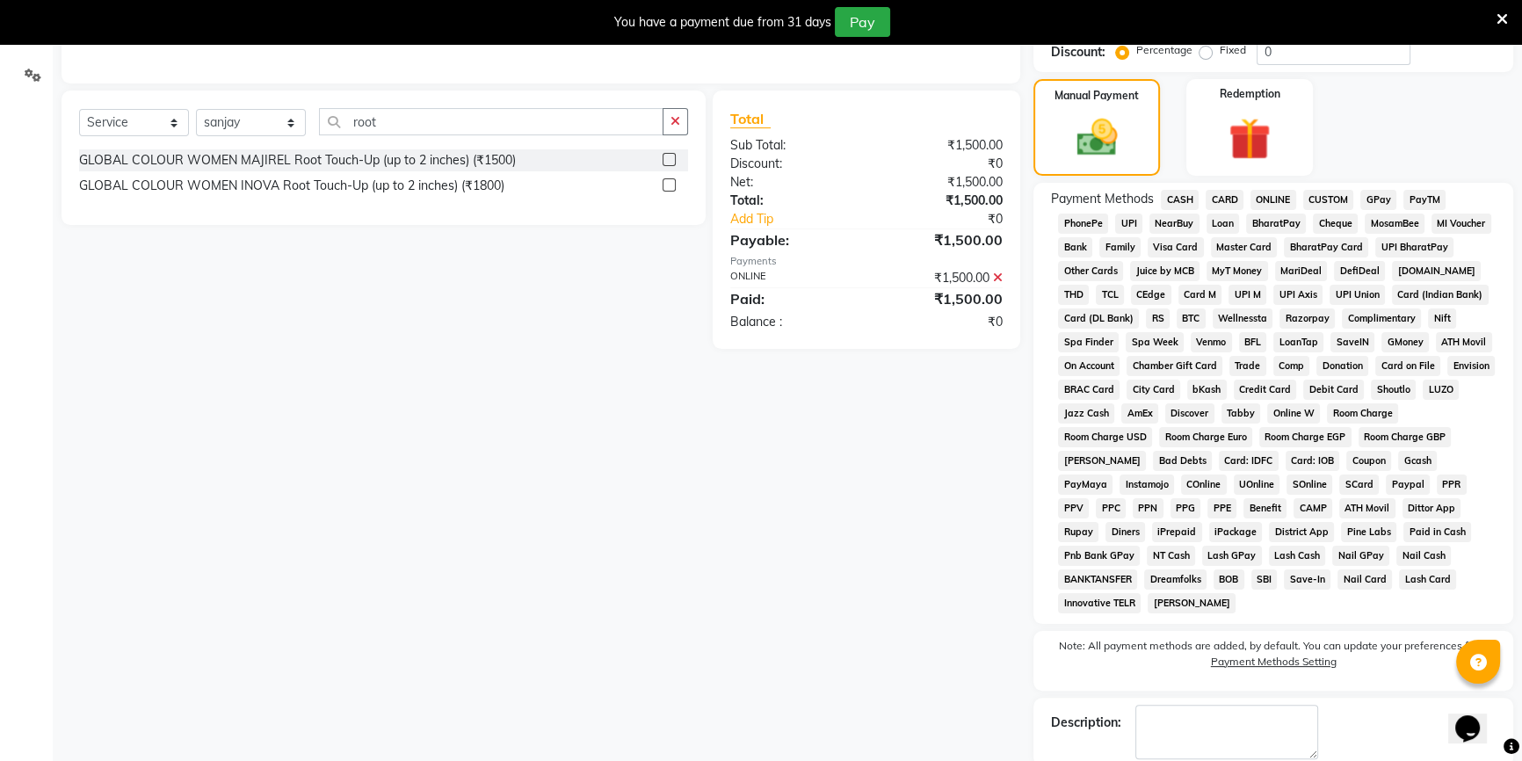
scroll to position [485, 0]
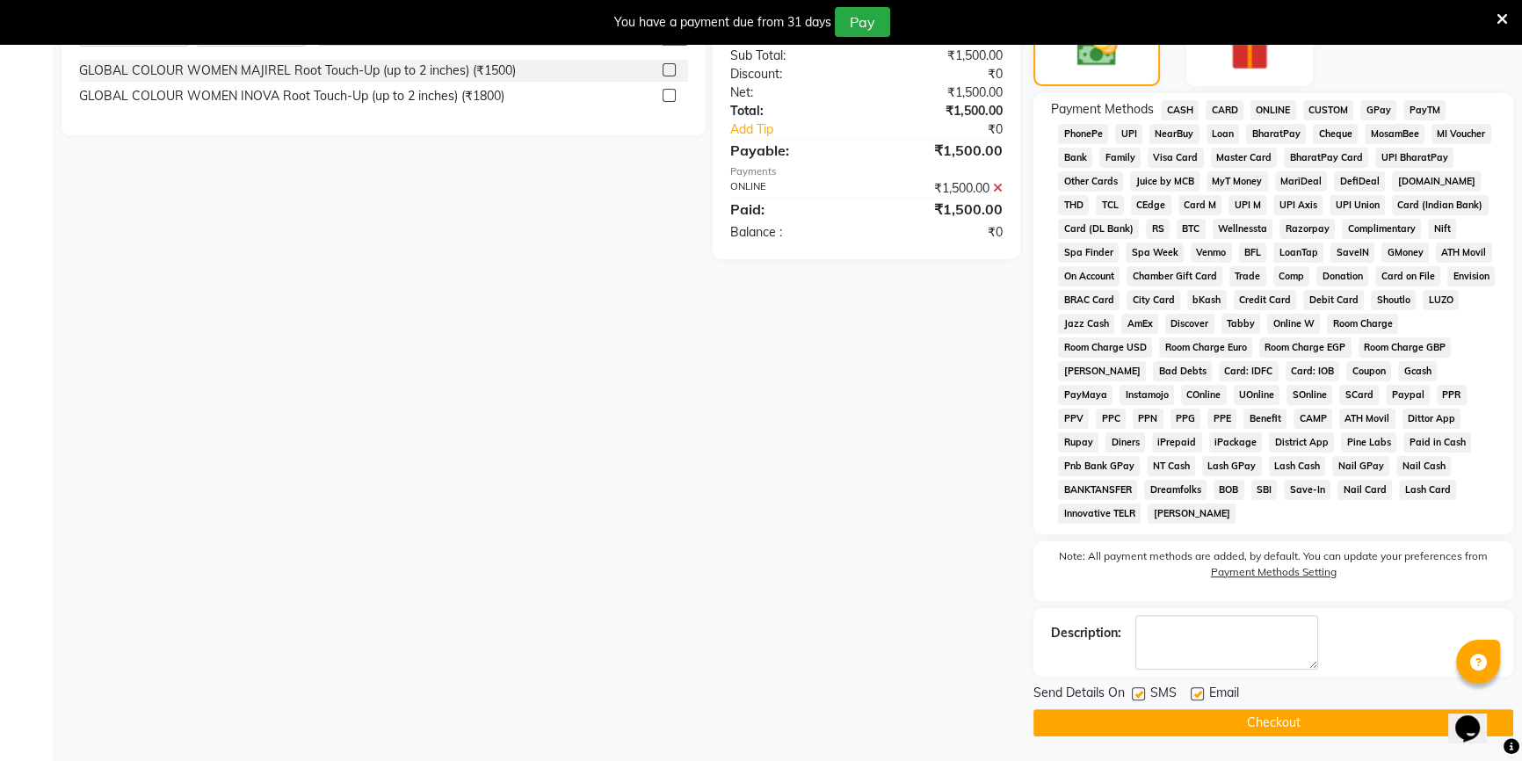
click at [1190, 723] on button "Checkout" at bounding box center [1274, 722] width 480 height 27
